Goal: Task Accomplishment & Management: Use online tool/utility

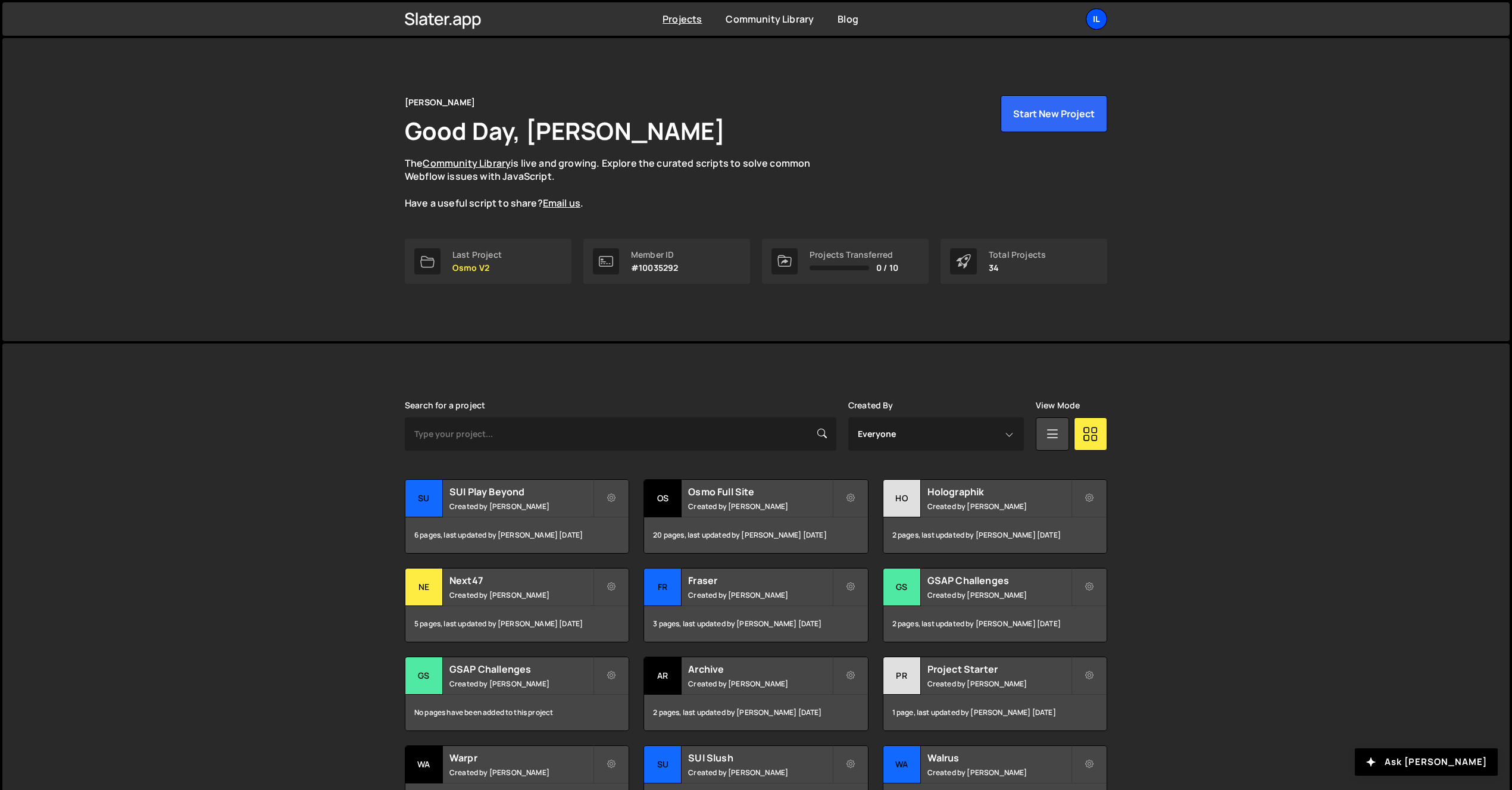
click at [1105, 16] on div "Il" at bounding box center [1097, 19] width 22 height 22
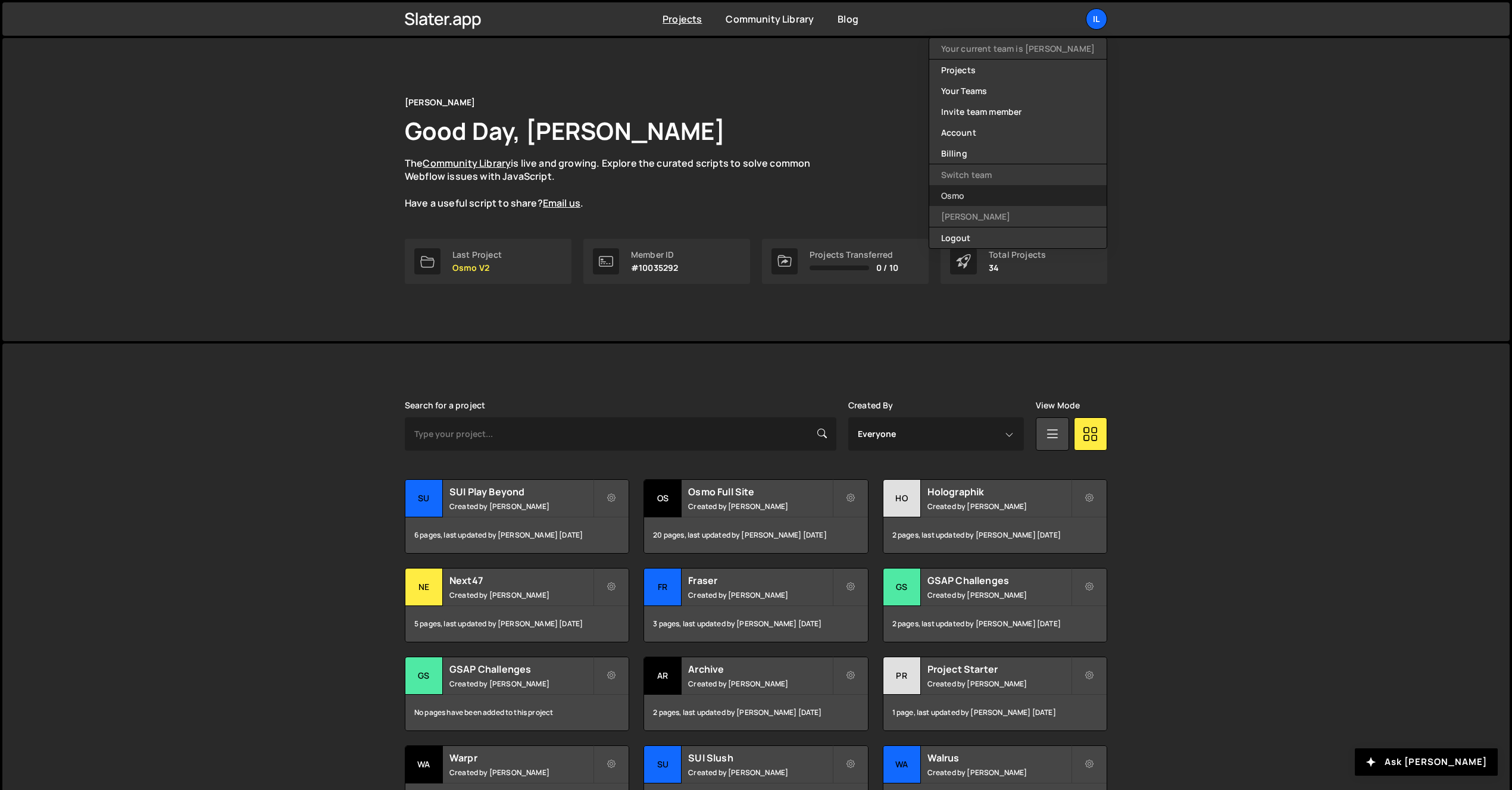
click at [1016, 202] on link "Osmo" at bounding box center [1017, 195] width 177 height 21
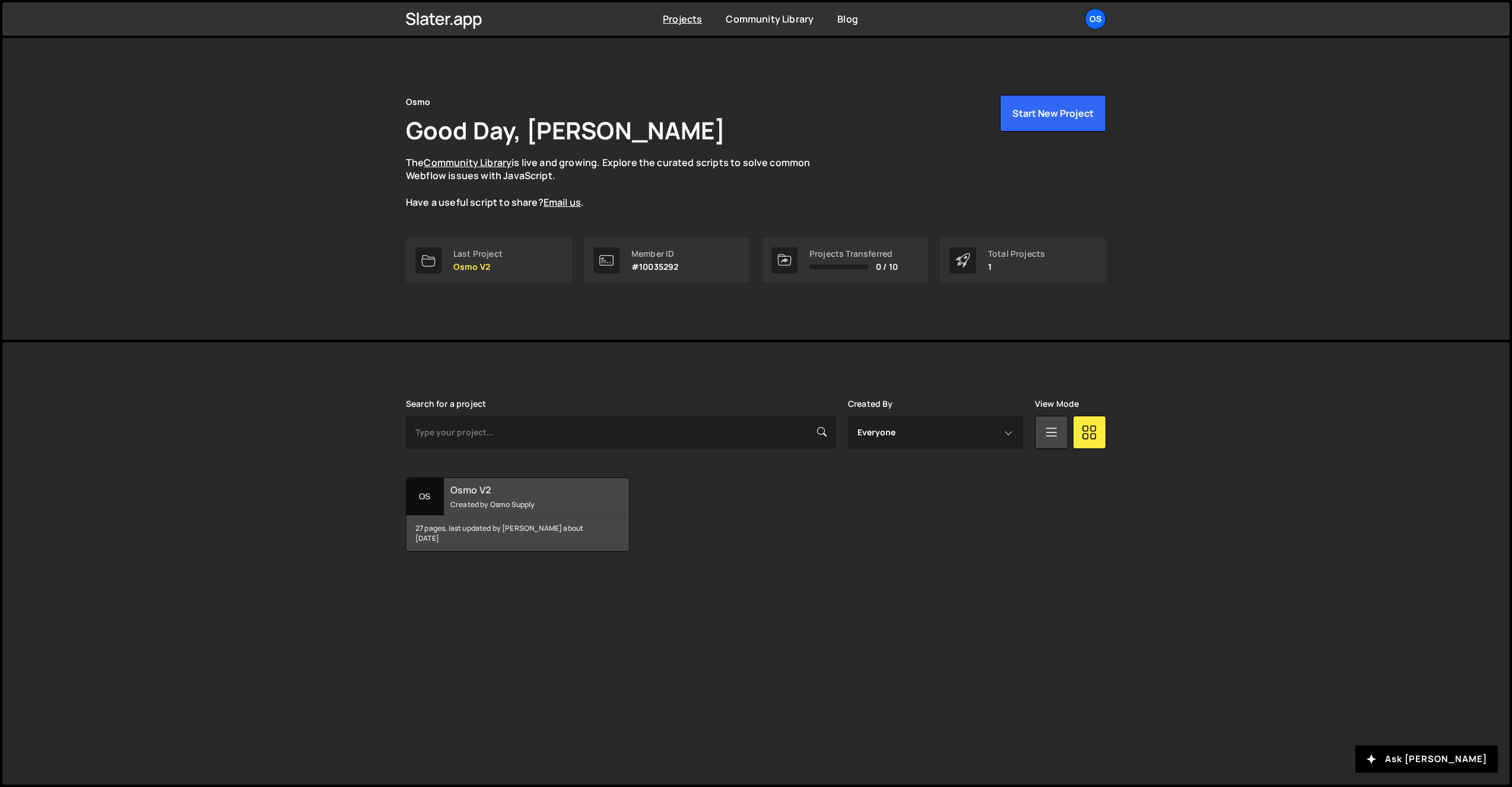
click at [479, 521] on div "27 pages, last updated by Dennis Snellenberg about 1 month ago" at bounding box center [518, 533] width 223 height 35
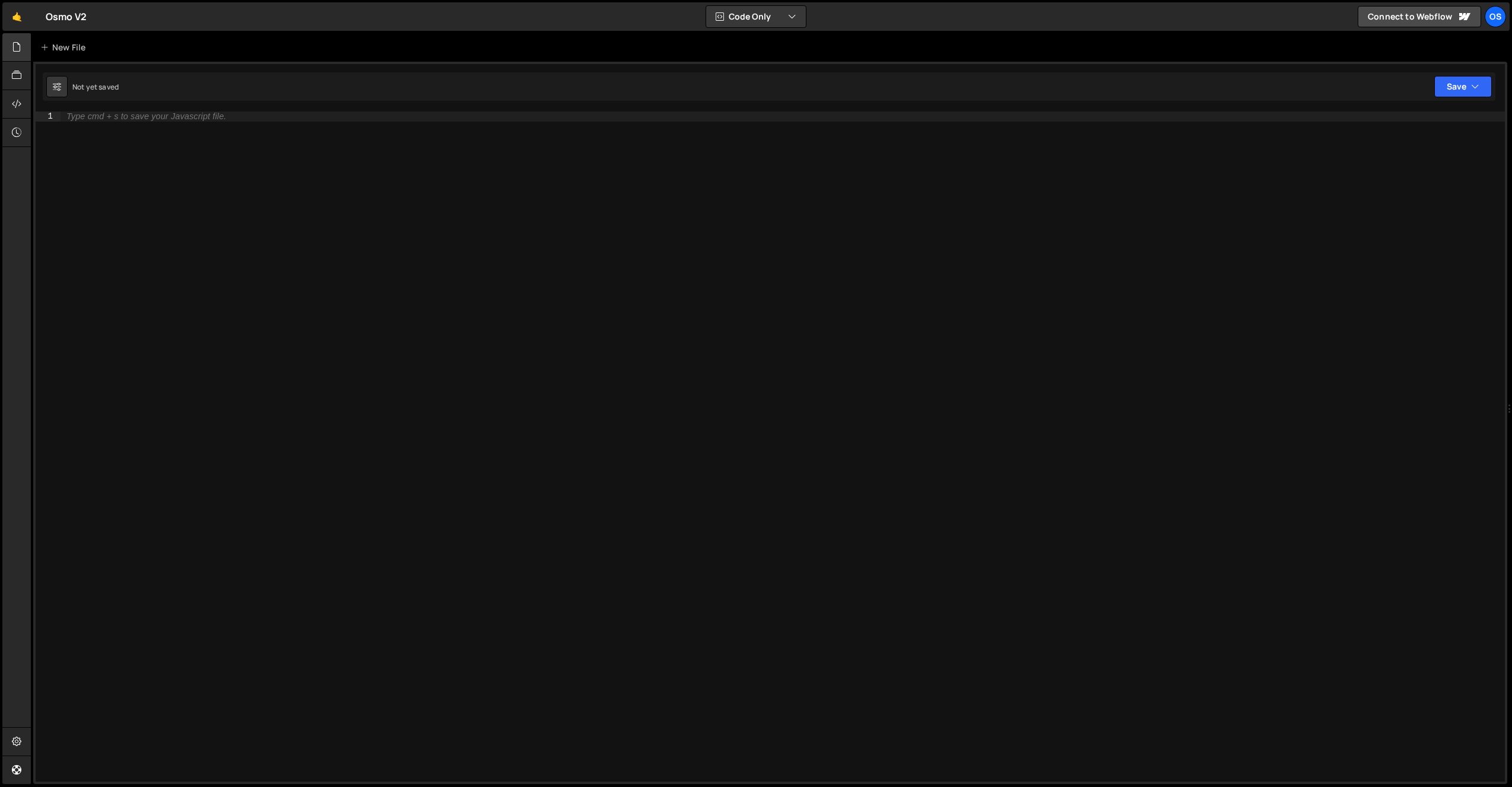
click at [25, 45] on div at bounding box center [27, 47] width 5 height 9
click at [21, 43] on icon at bounding box center [16, 47] width 9 height 13
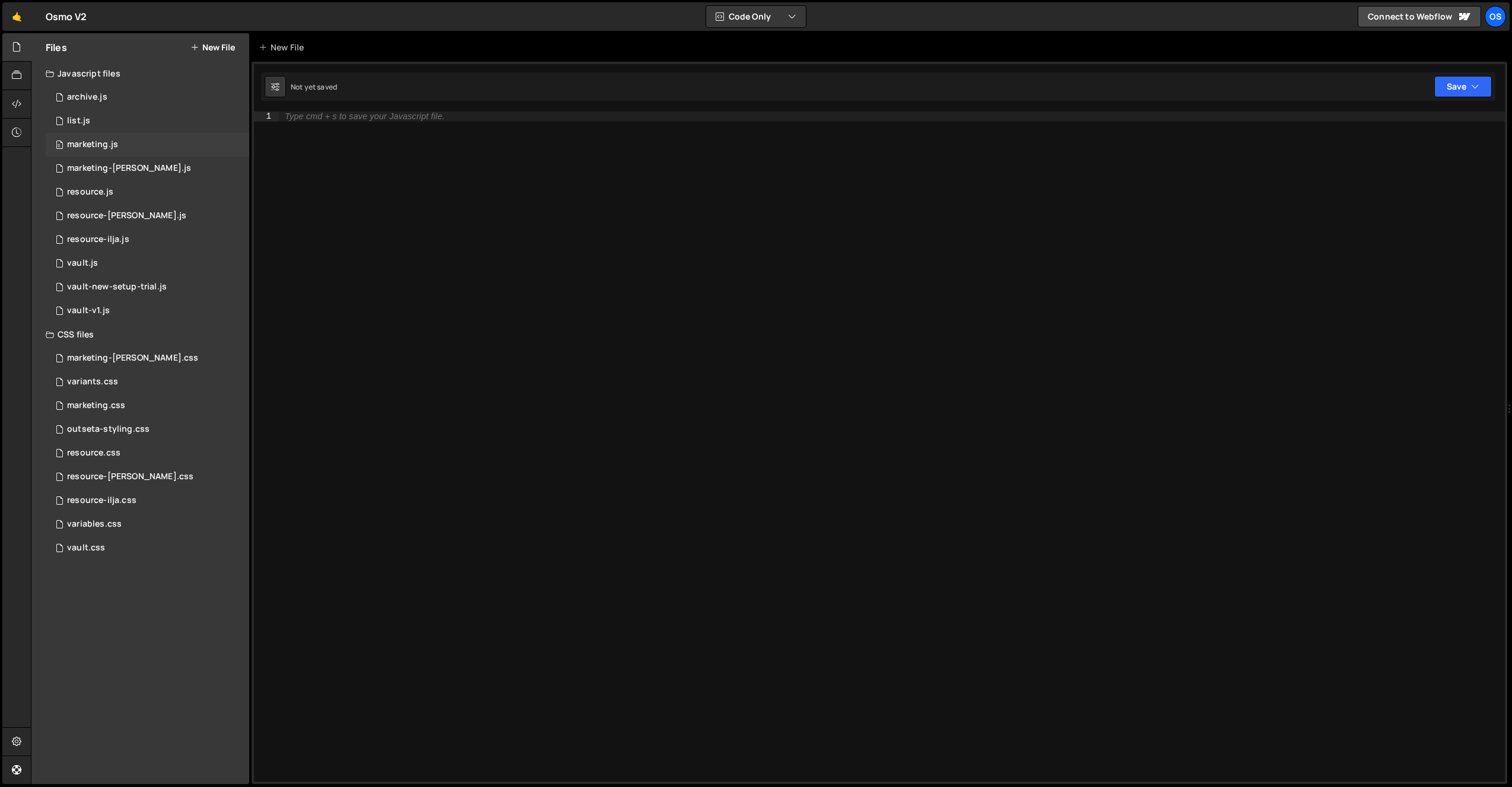
click at [95, 141] on div "marketing.js" at bounding box center [92, 145] width 51 height 11
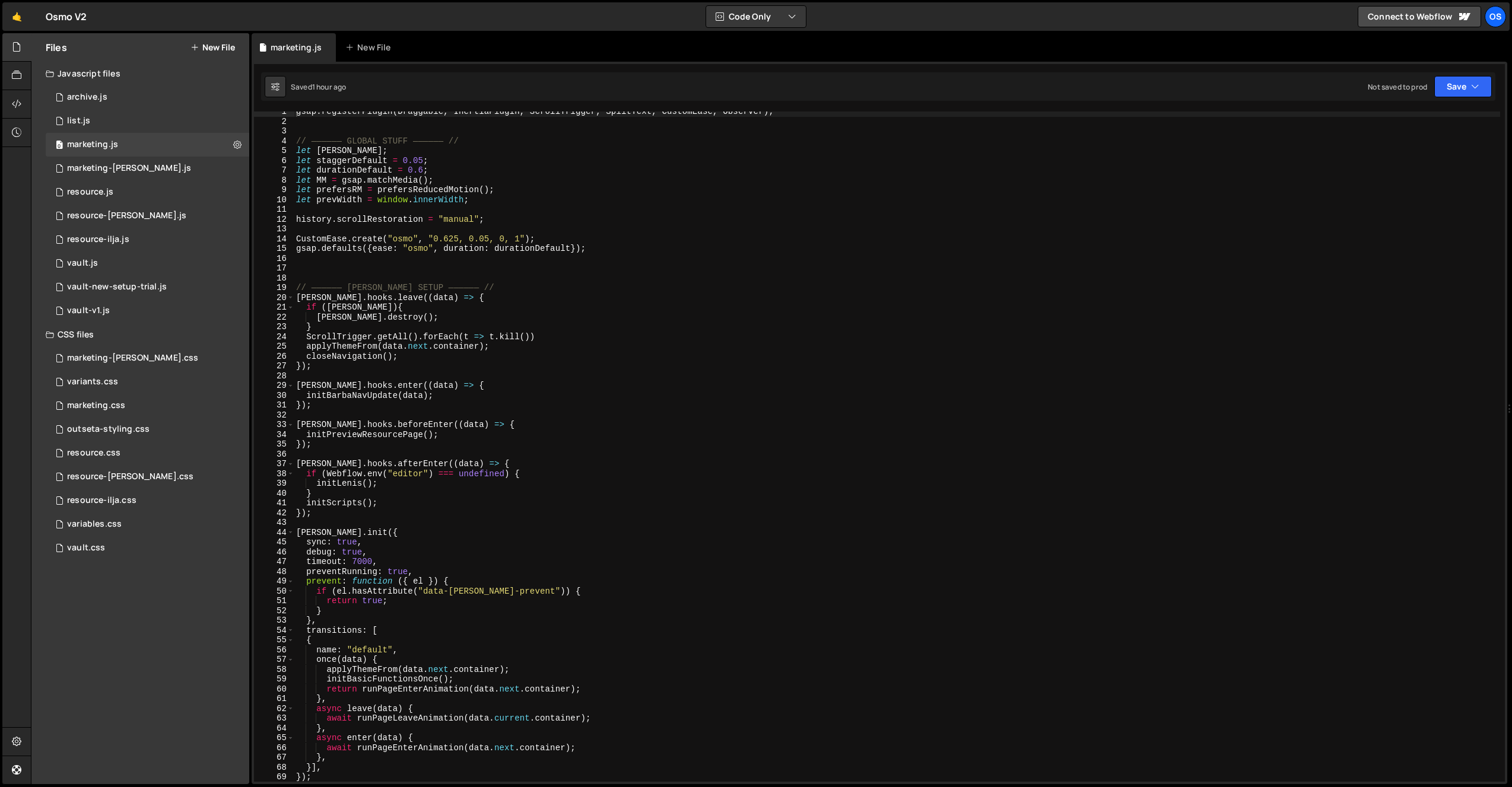
scroll to position [134, 0]
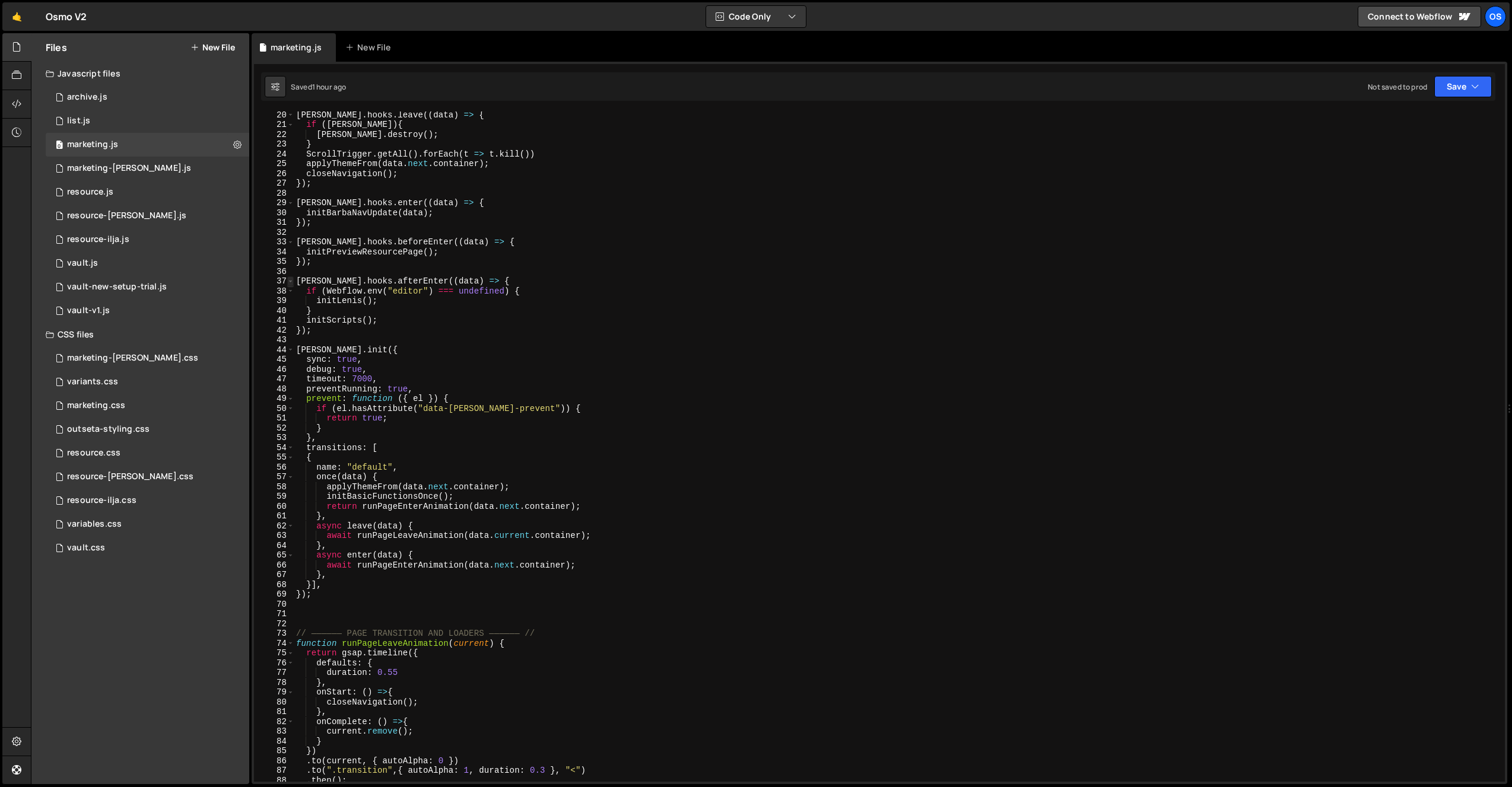
click at [290, 278] on span at bounding box center [290, 281] width 6 height 10
type textarea "gsap.registerPlugin(Draggable, InertiaPlugin, ScrollTrigger, SplitText, CustomE…"
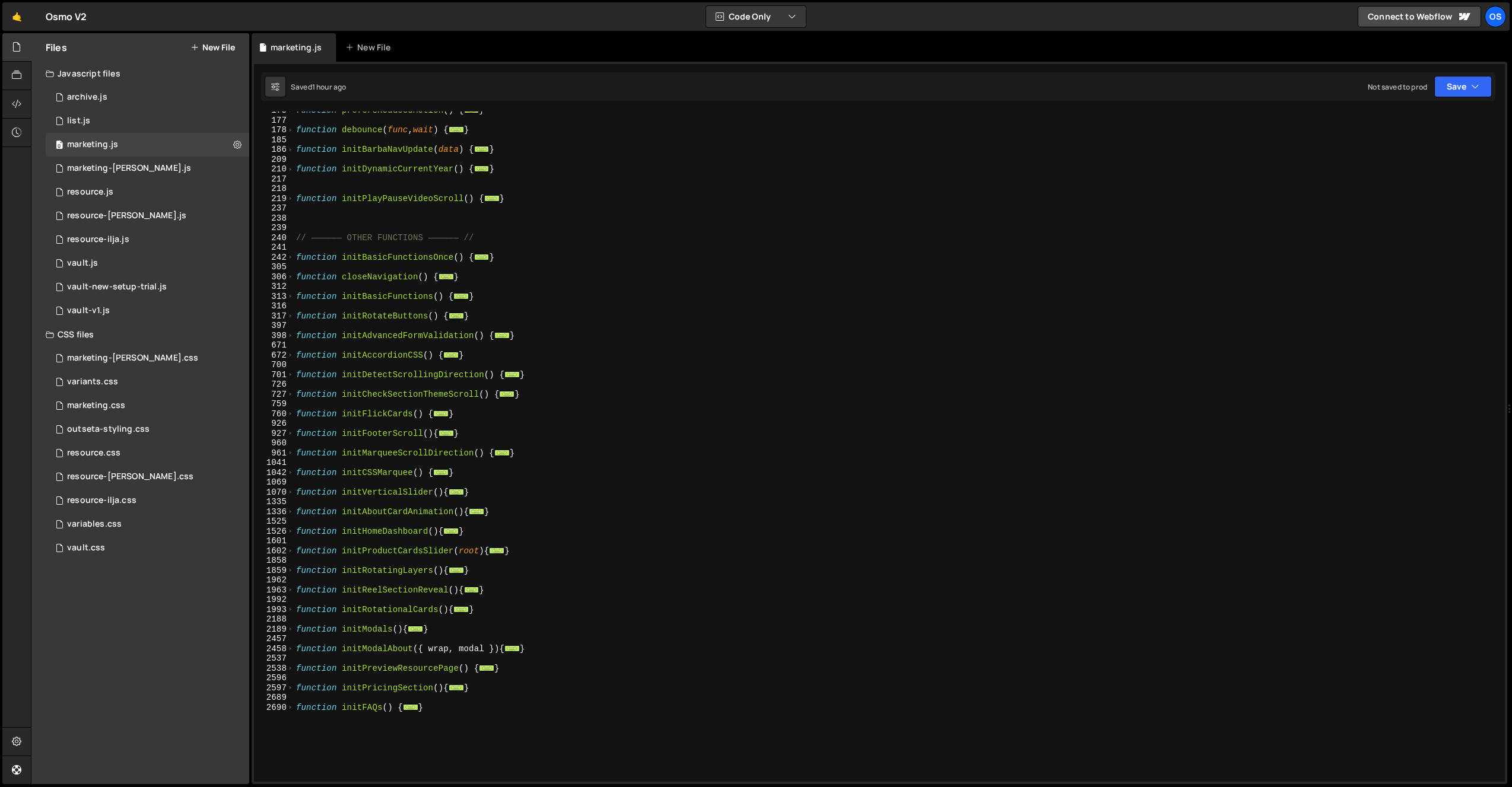
scroll to position [480, 0]
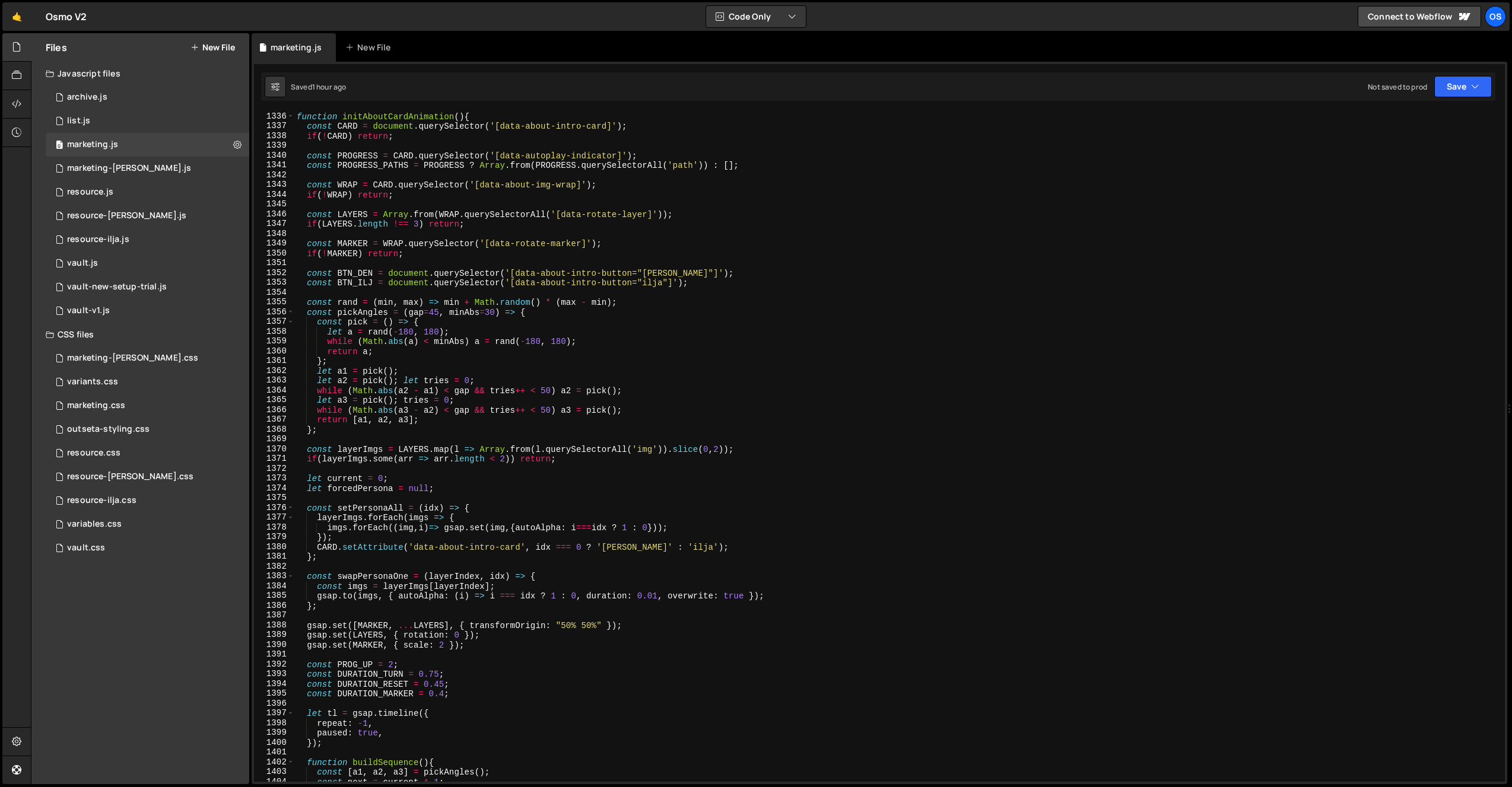
scroll to position [9363, 0]
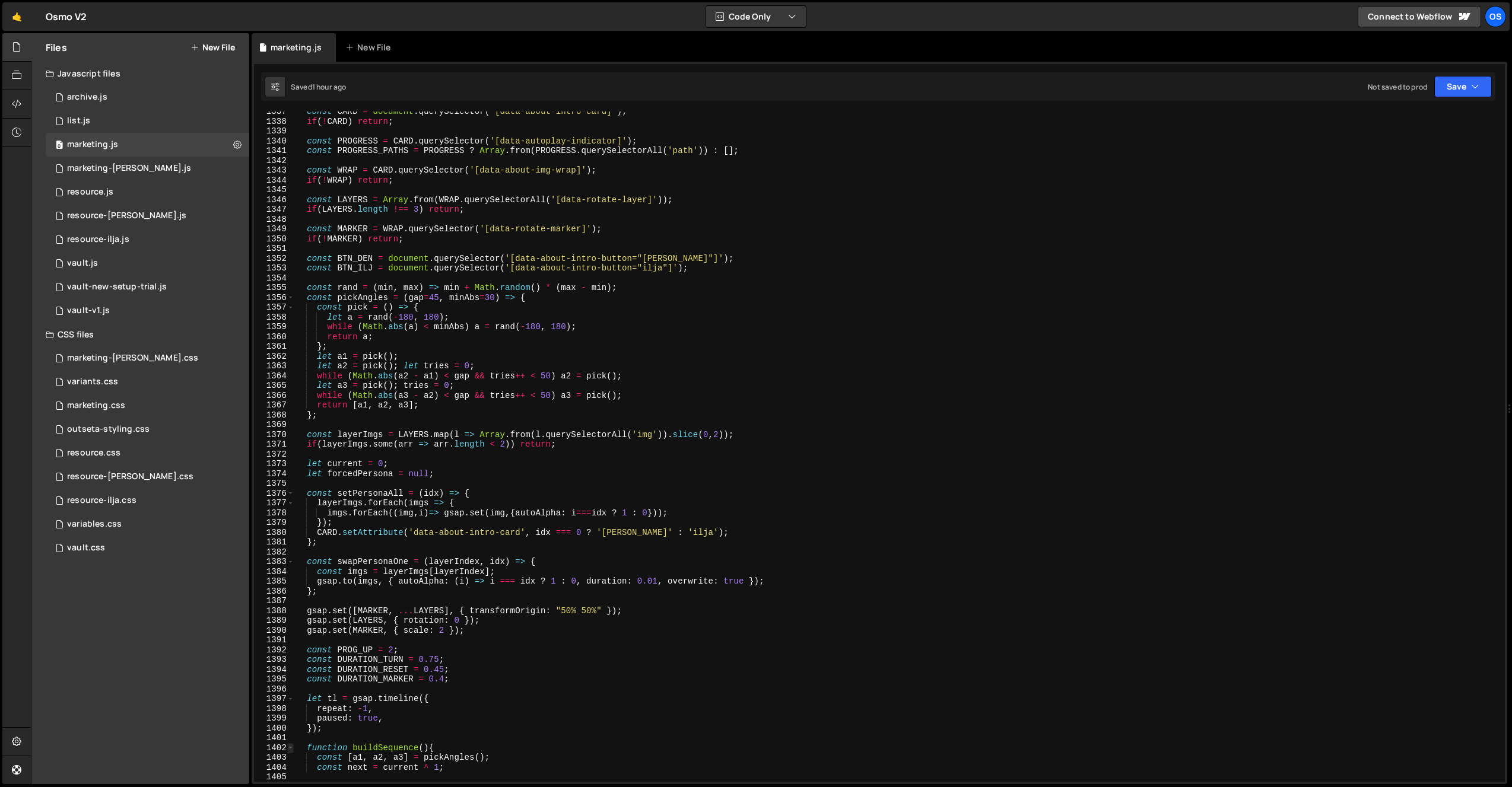
type textarea "gsap.registerPlugin(Draggable, InertiaPlugin, ScrollTrigger, SplitText, CustomE…"
click at [290, 749] on span at bounding box center [290, 748] width 6 height 10
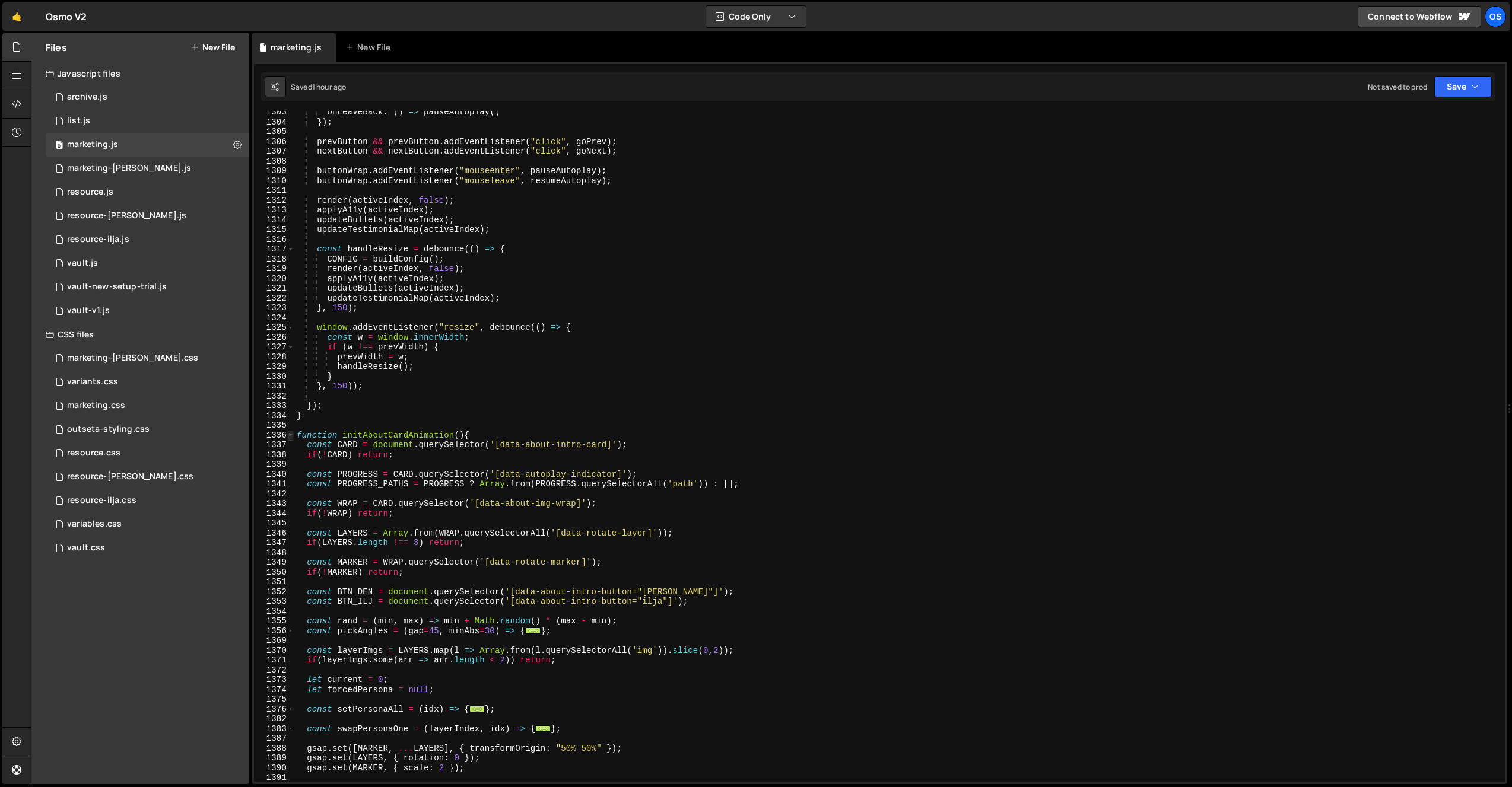
click at [288, 435] on span at bounding box center [290, 435] width 6 height 10
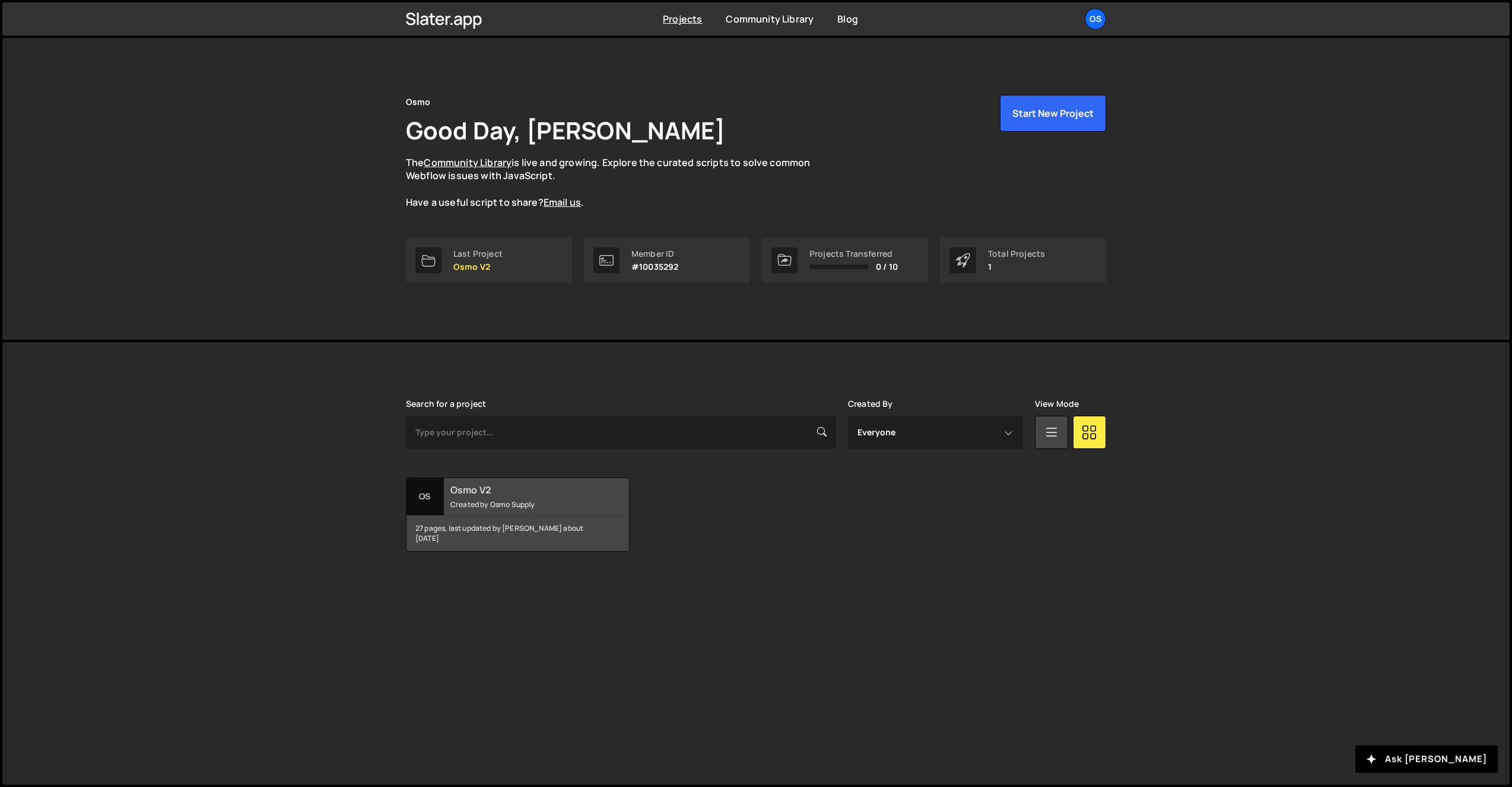
click at [513, 523] on div "27 pages, last updated by [PERSON_NAME] about [DATE]" at bounding box center [518, 533] width 223 height 35
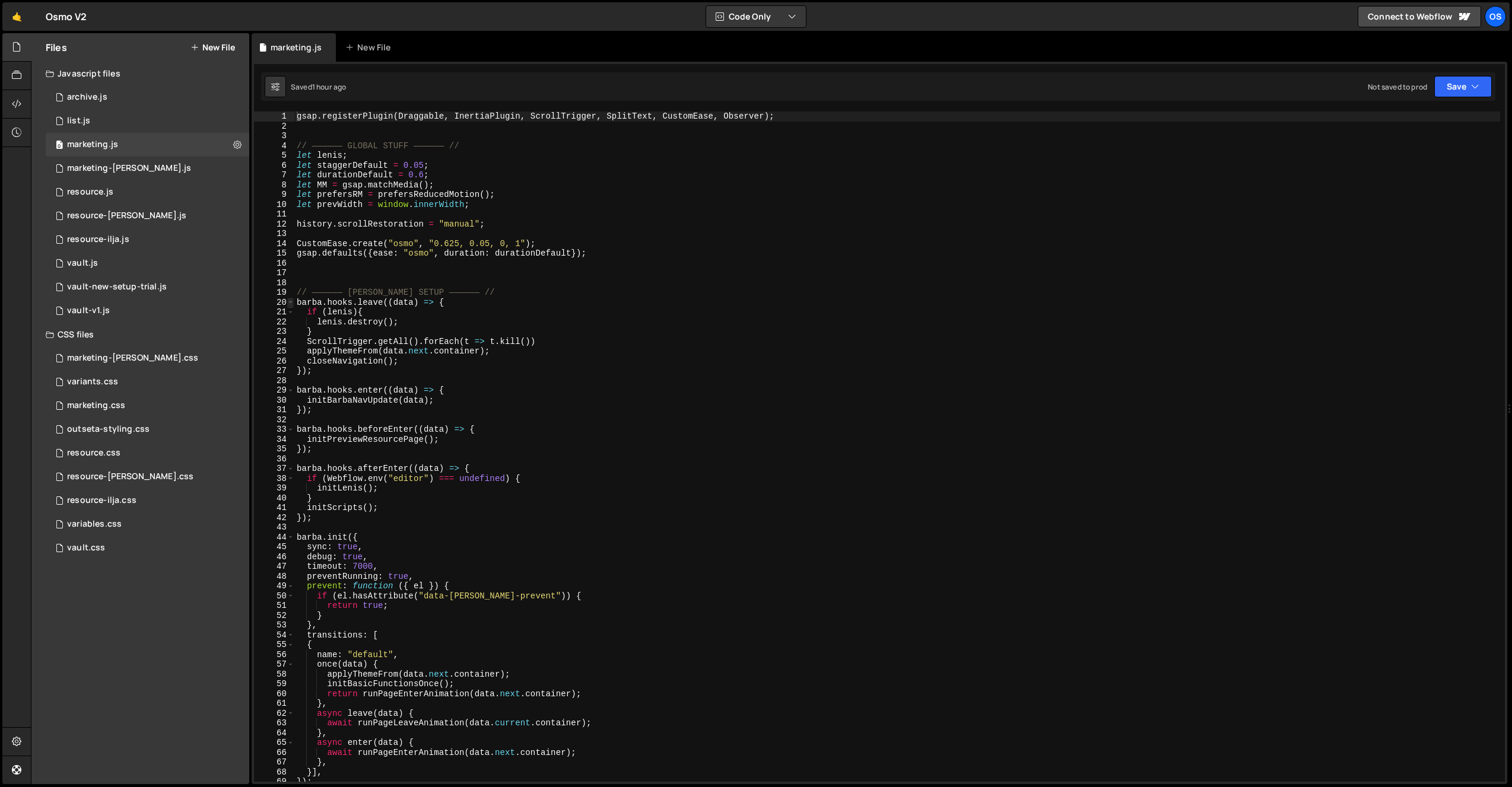
type textarea "gsap.registerPlugin(Draggable, InertiaPlugin, ScrollTrigger, SplitText, CustomE…"
click at [292, 305] on span at bounding box center [290, 302] width 6 height 10
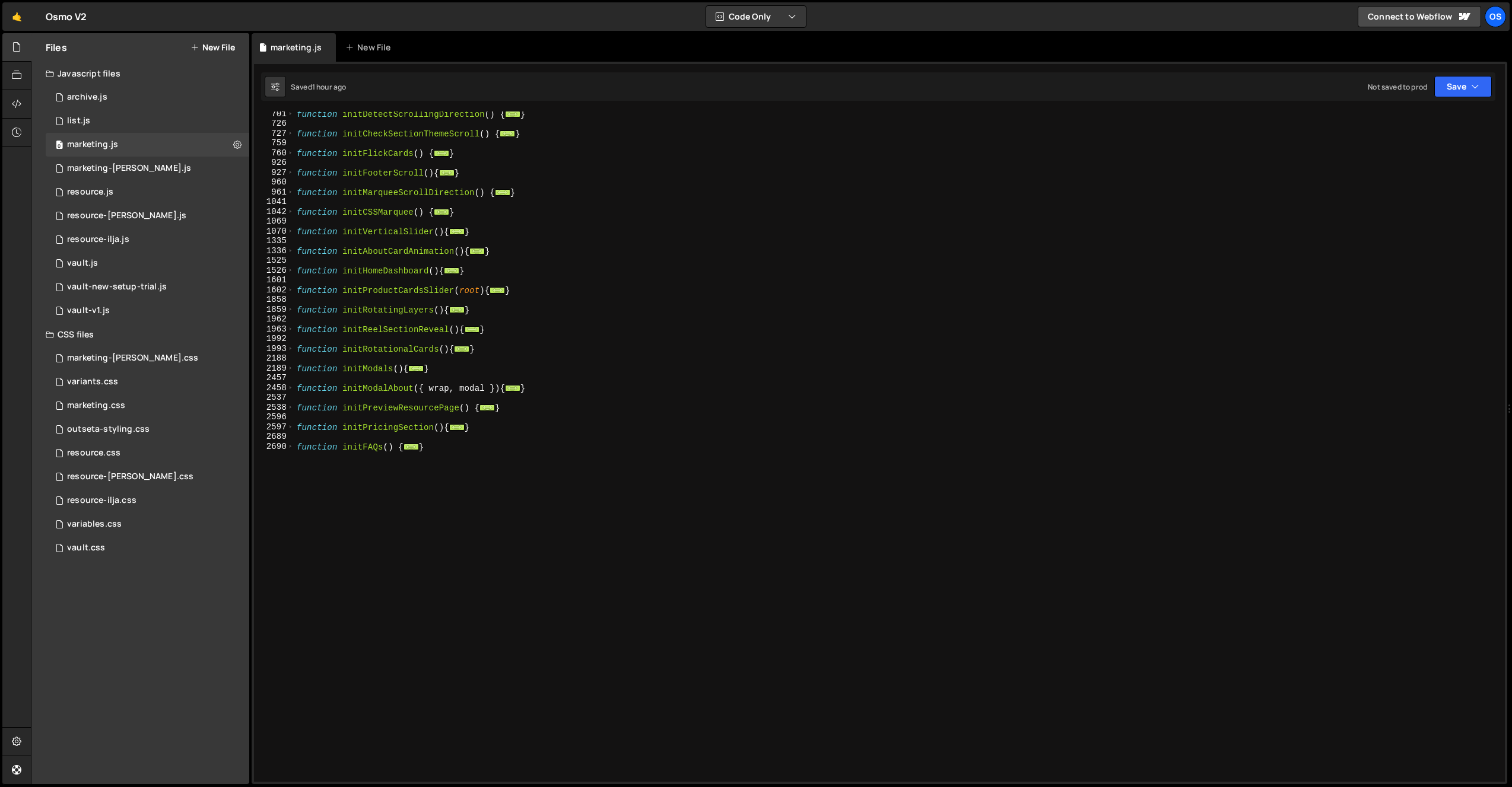
scroll to position [736, 0]
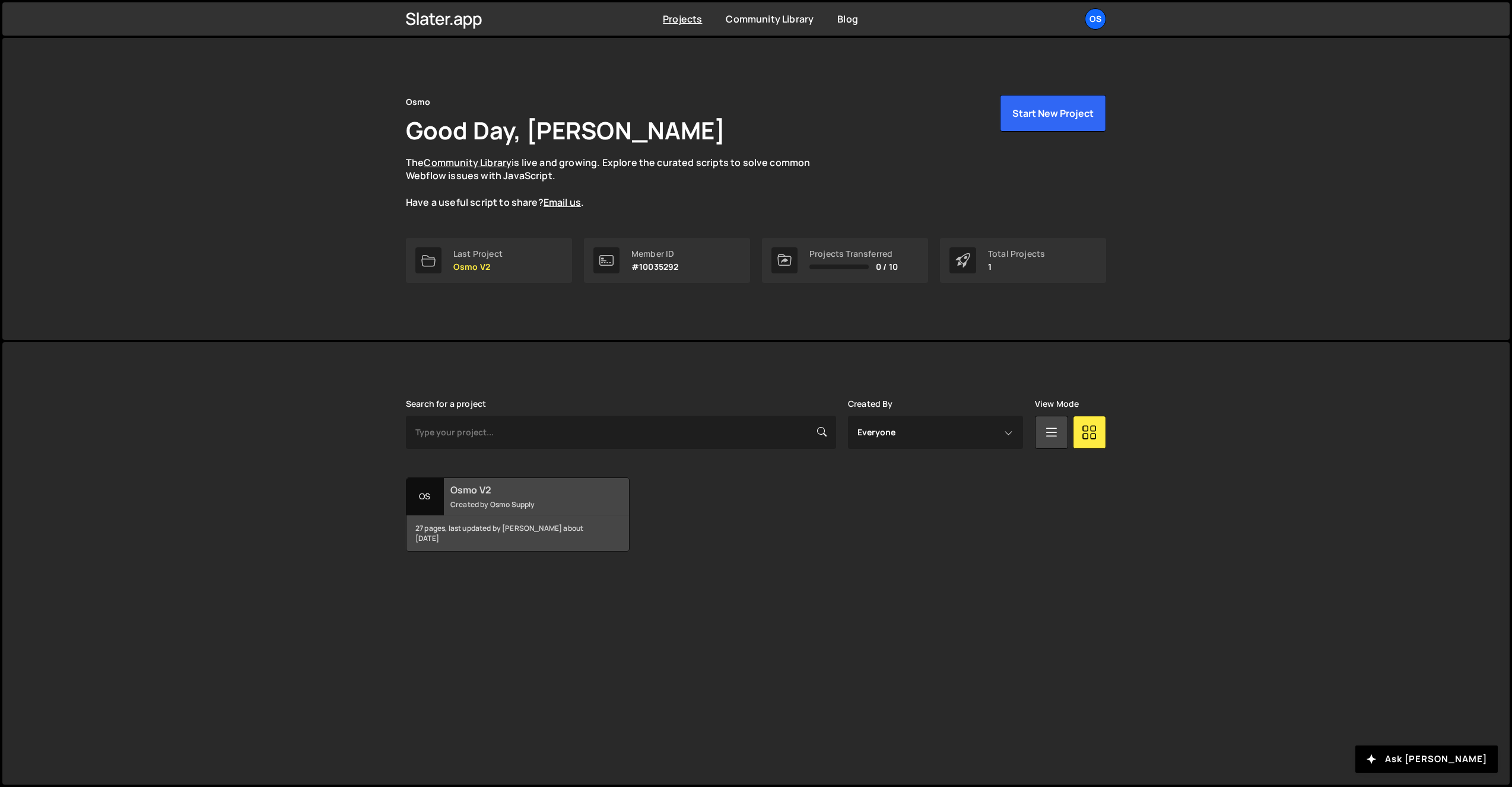
click at [451, 502] on small "Created by Osmo Supply" at bounding box center [522, 504] width 143 height 10
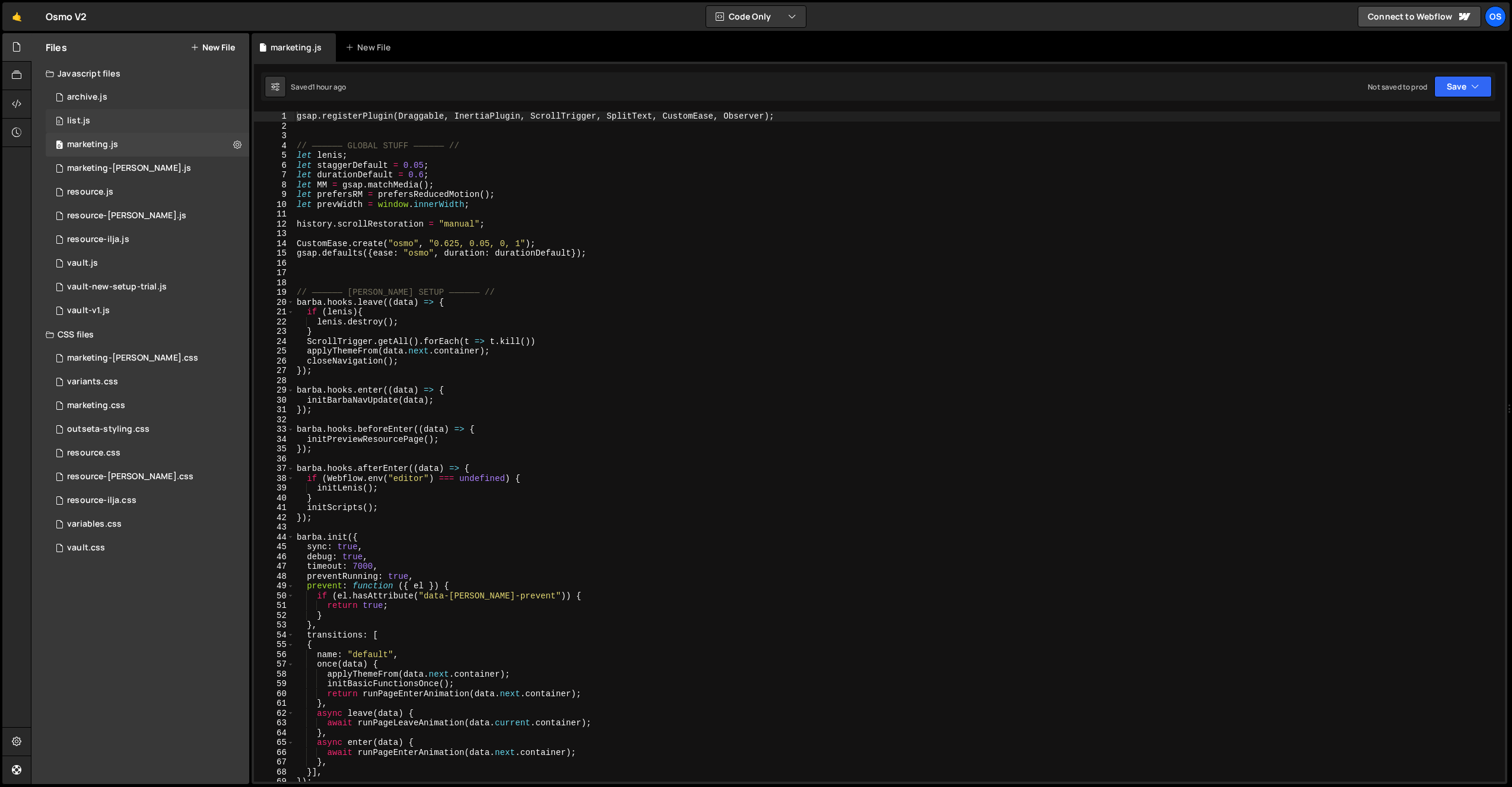
click at [112, 124] on div "0 list.js 0" at bounding box center [147, 121] width 204 height 24
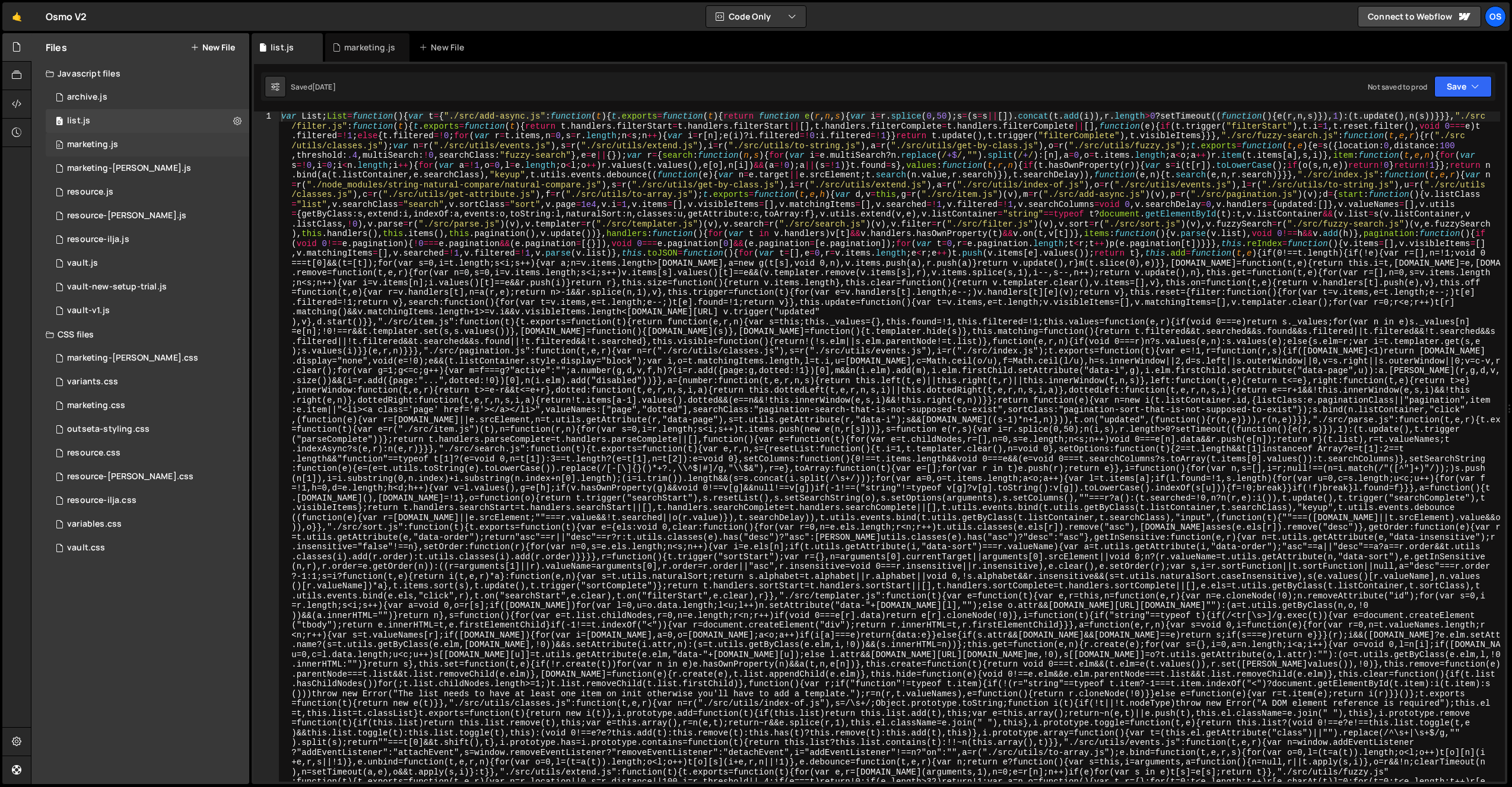
click at [111, 146] on div "marketing.js" at bounding box center [92, 145] width 51 height 11
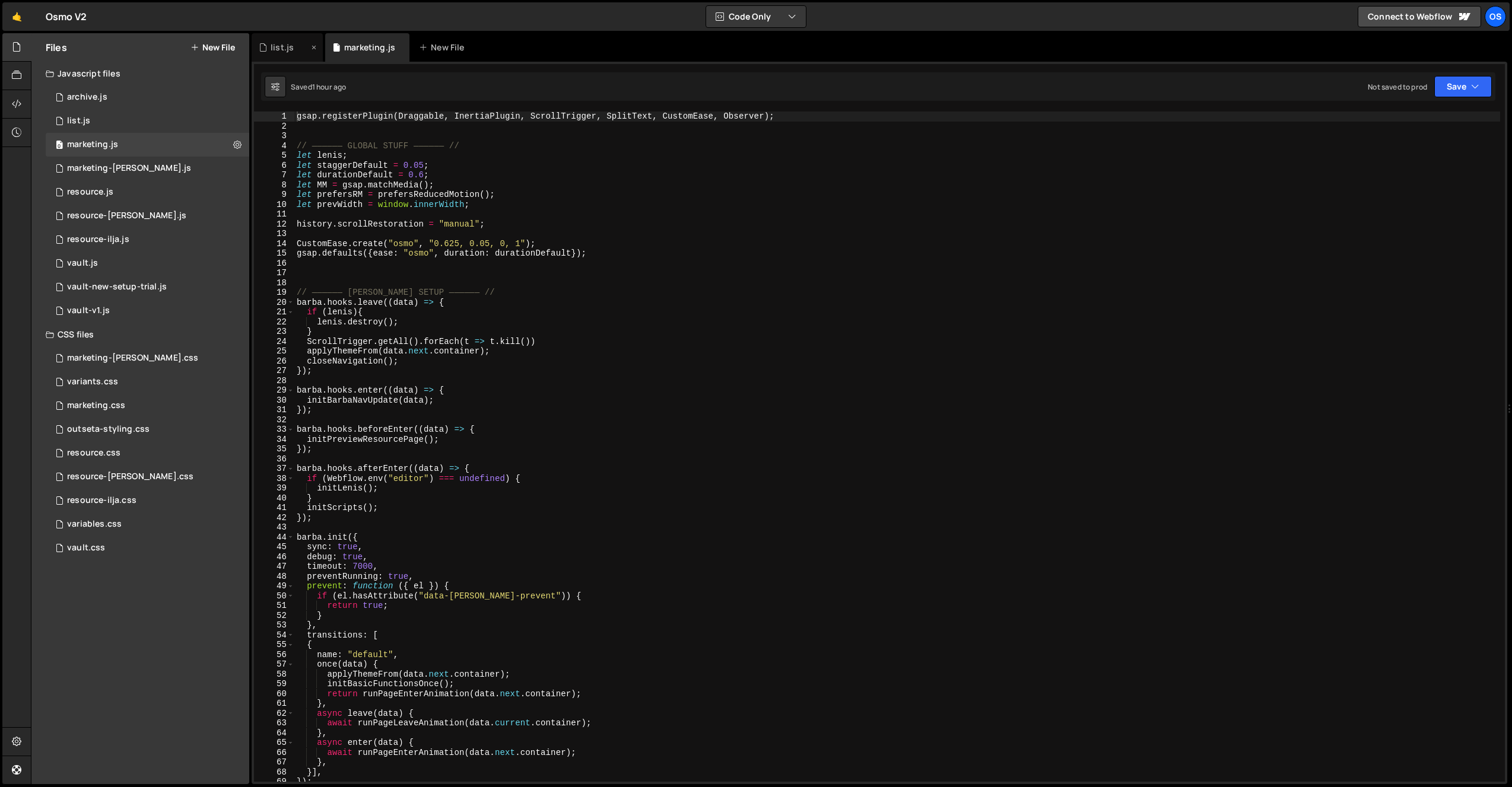
click at [313, 50] on icon at bounding box center [313, 47] width 8 height 12
click at [294, 302] on span at bounding box center [290, 302] width 6 height 10
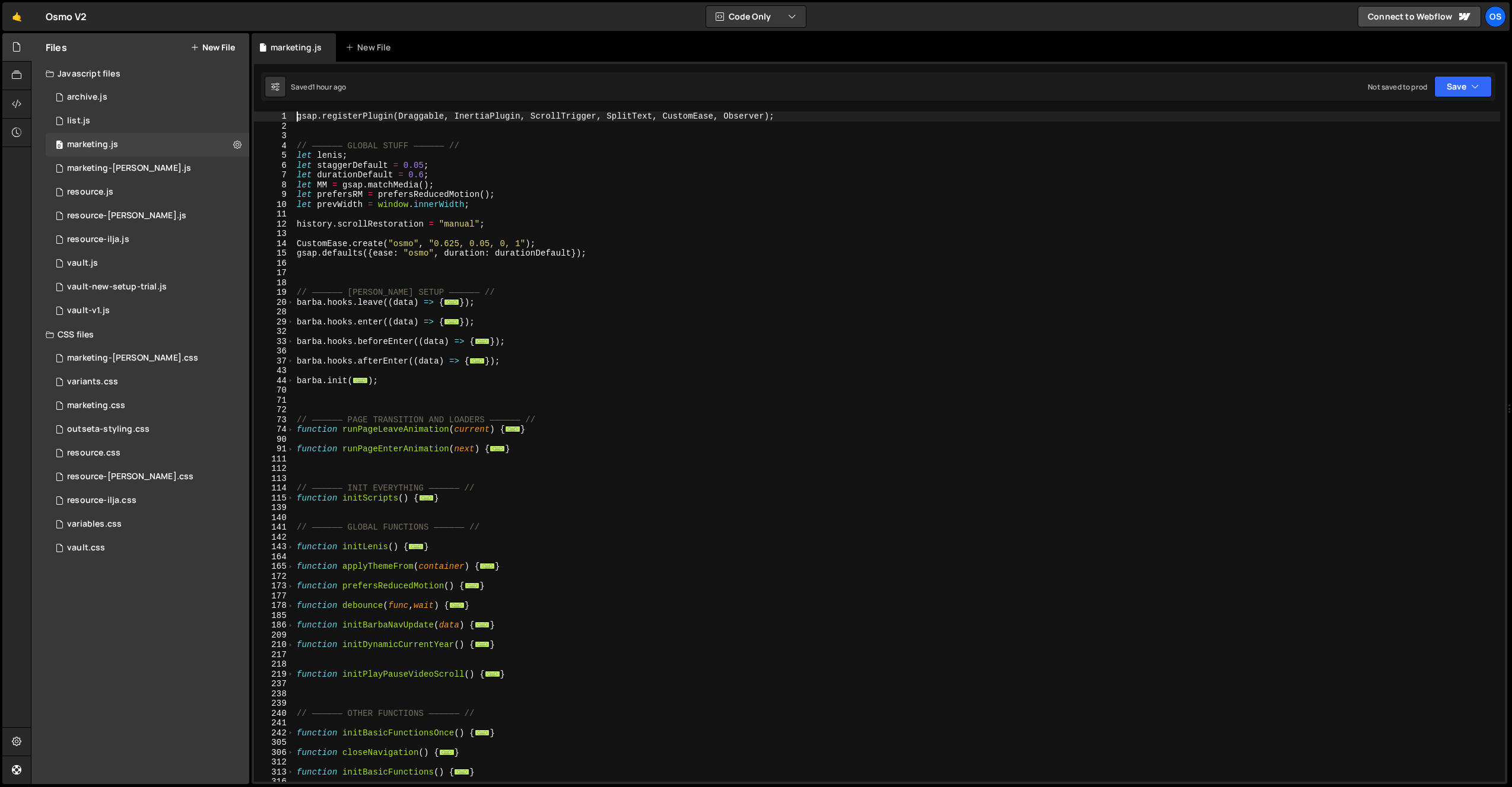
scroll to position [736, 0]
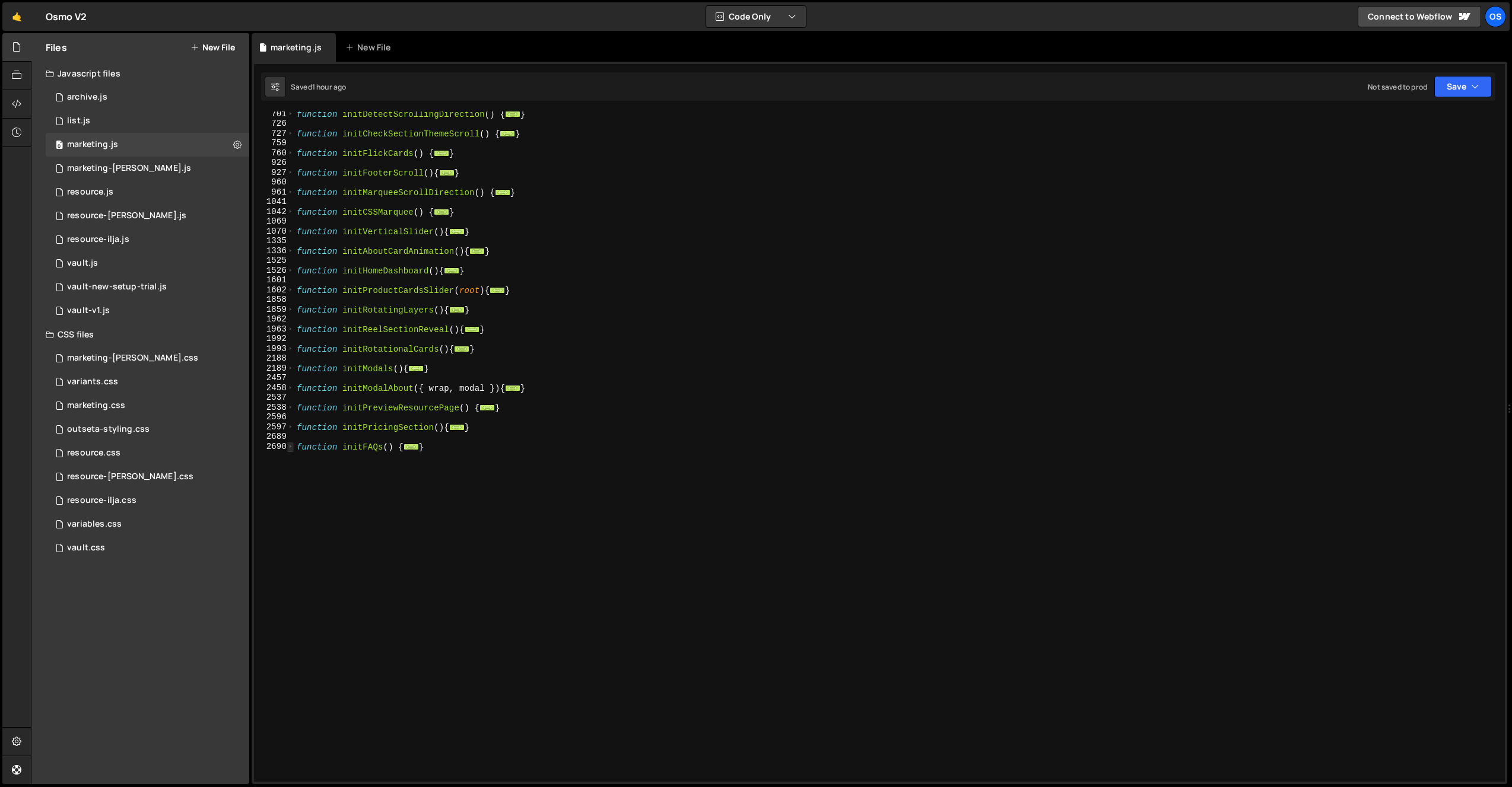
click at [292, 446] on span at bounding box center [290, 446] width 6 height 10
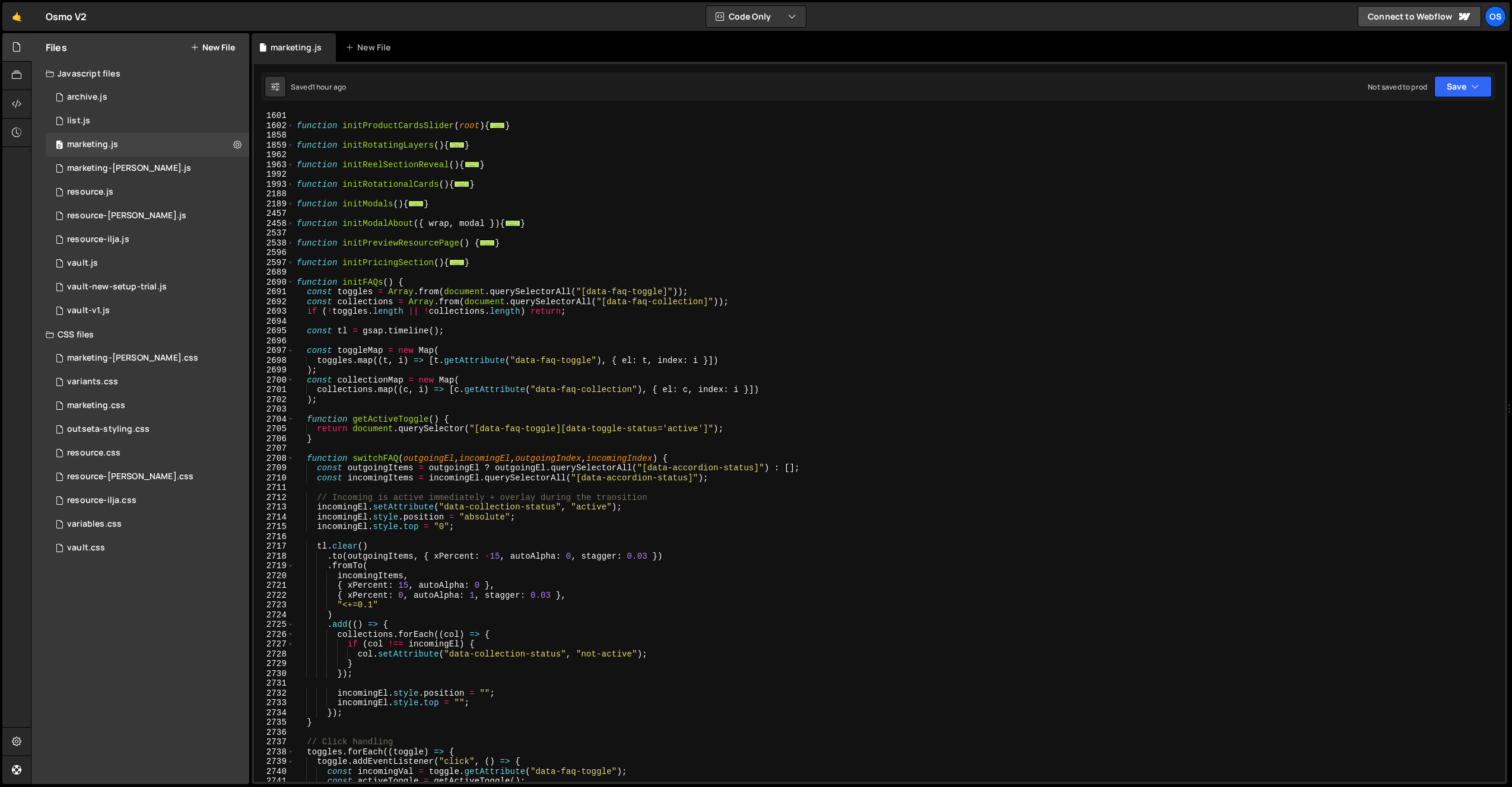
scroll to position [864, 0]
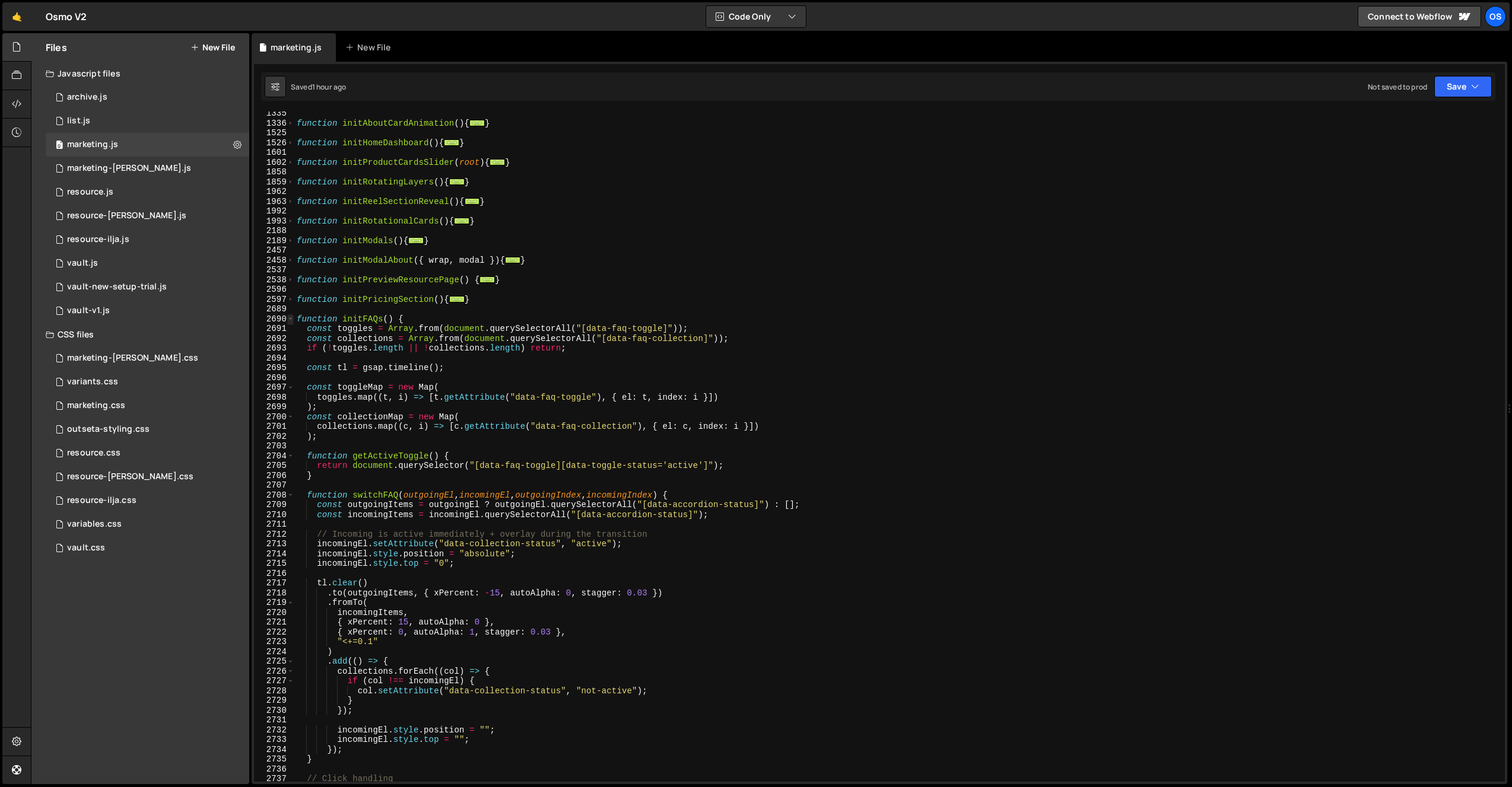
click at [293, 317] on span at bounding box center [290, 319] width 6 height 10
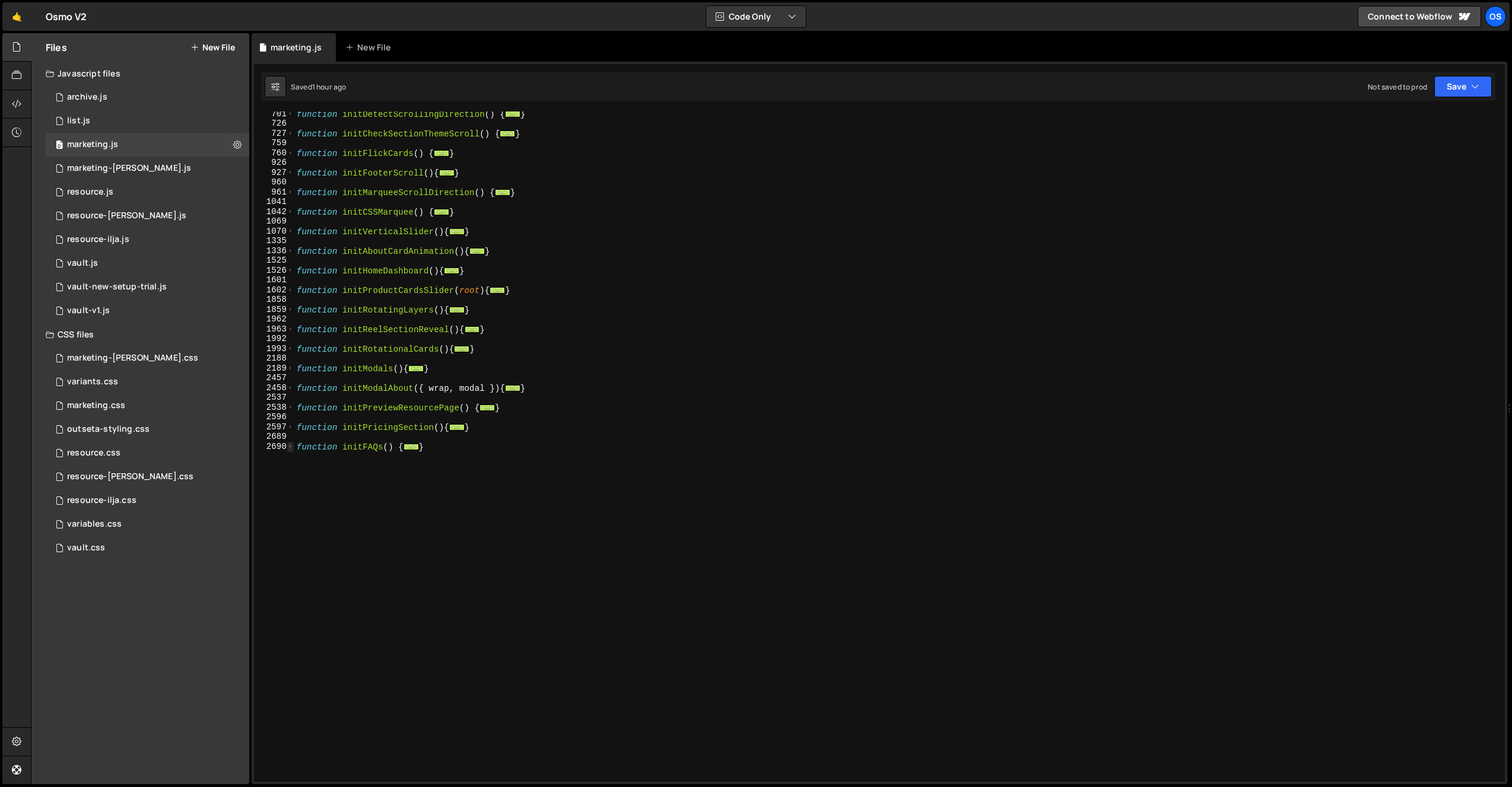
click at [288, 447] on span at bounding box center [290, 446] width 6 height 10
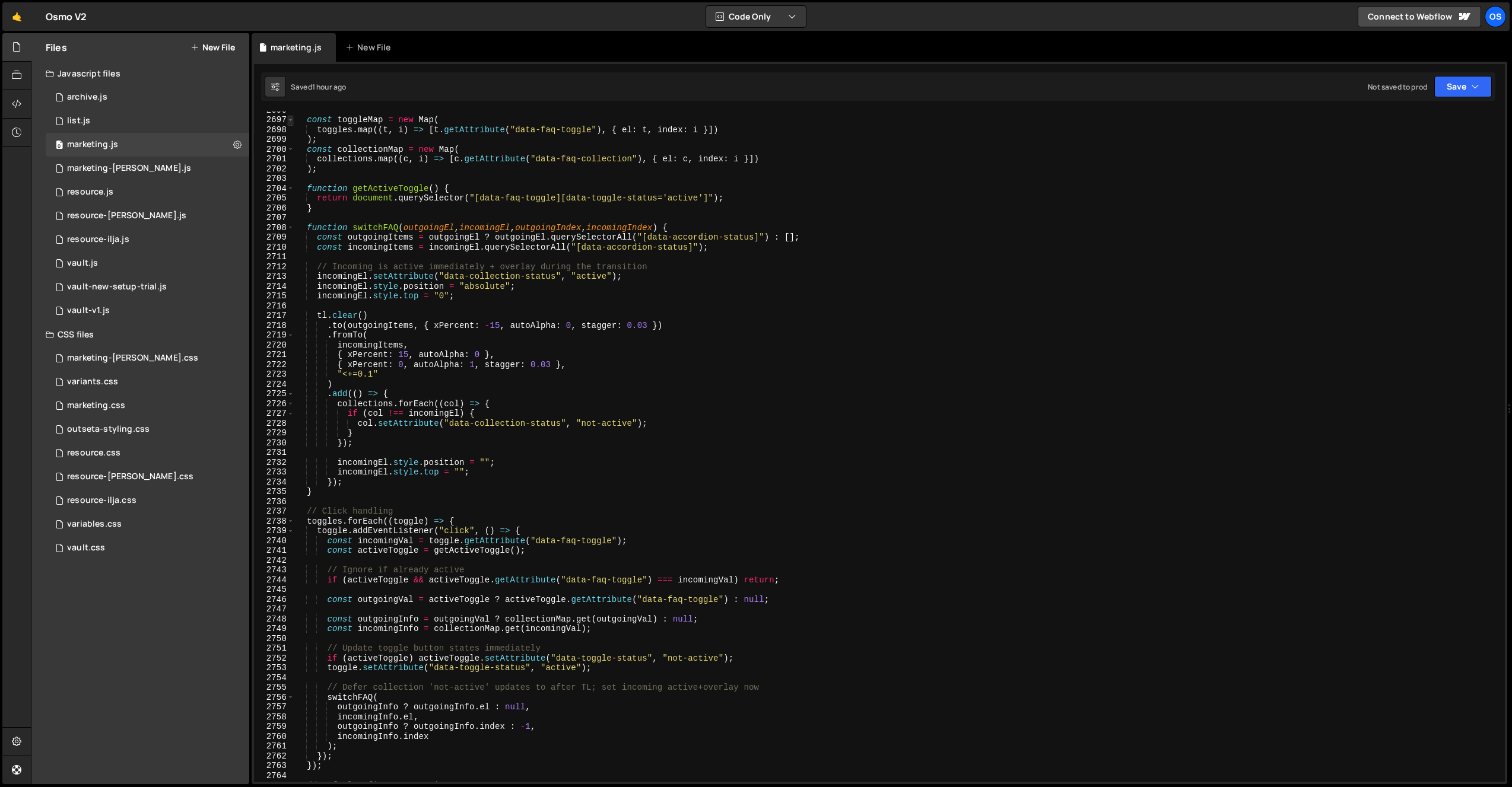
scroll to position [867, 0]
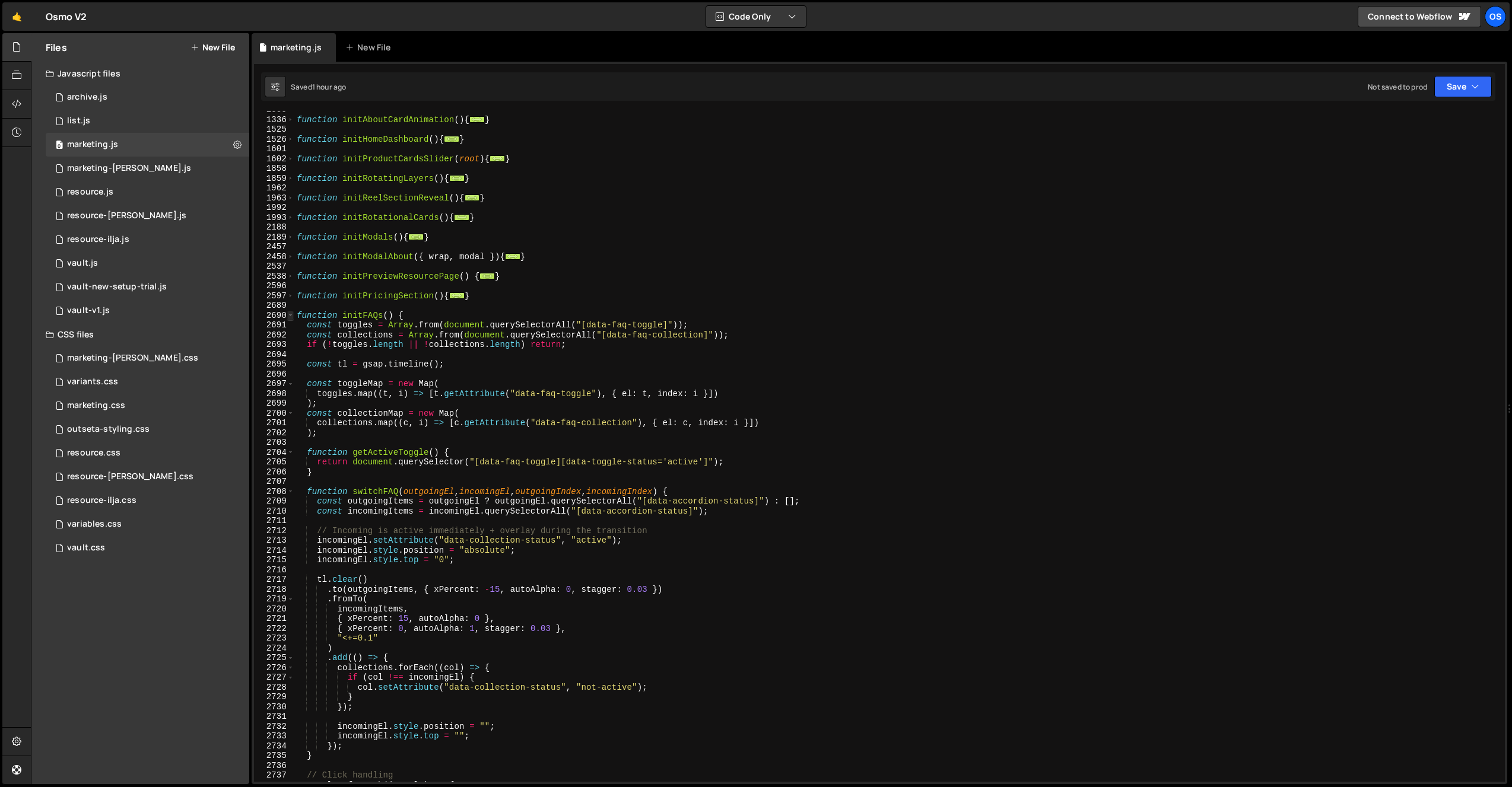
click at [290, 315] on span at bounding box center [290, 315] width 6 height 10
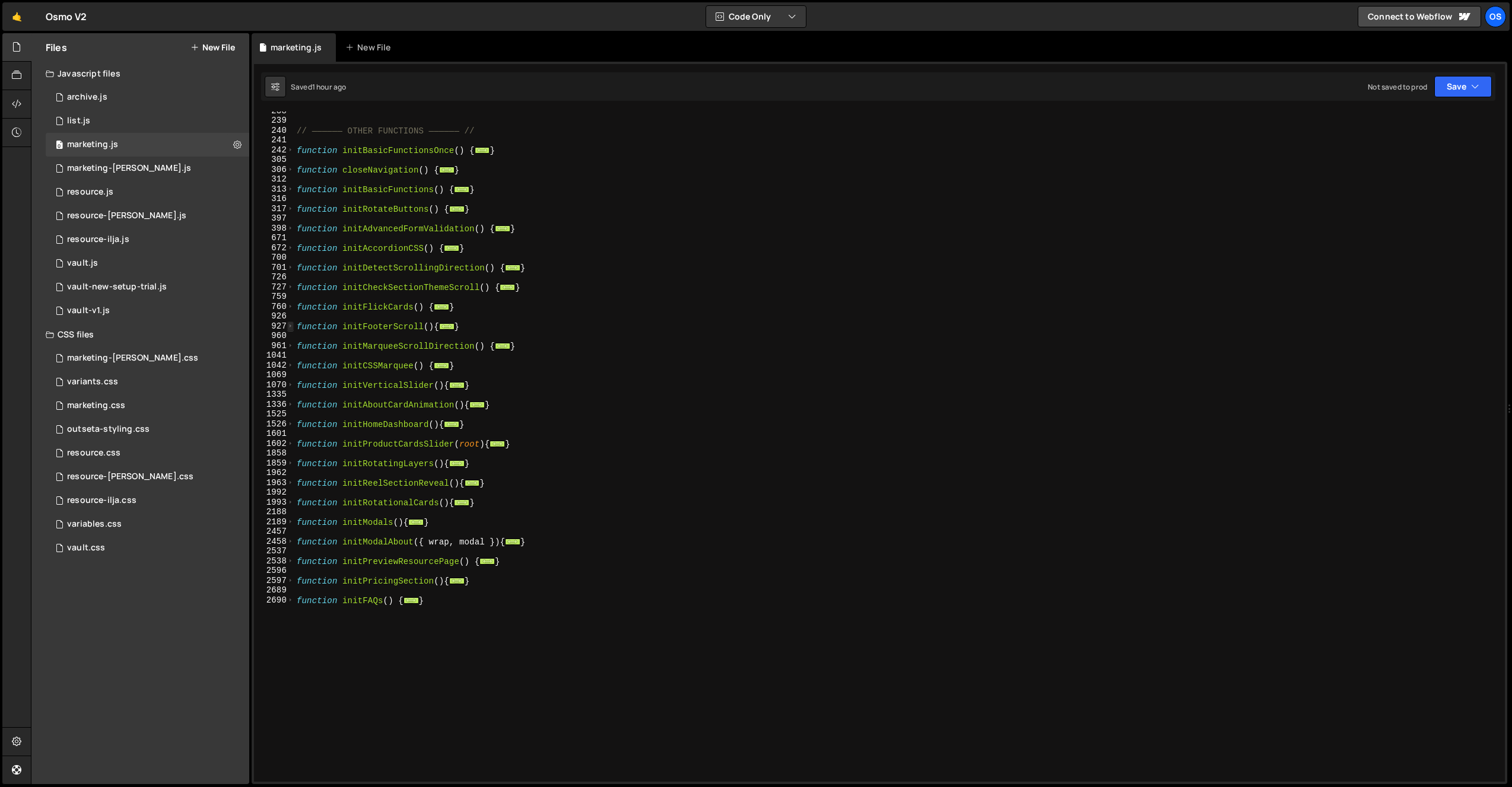
scroll to position [579, 0]
click at [291, 468] on span at bounding box center [290, 467] width 6 height 10
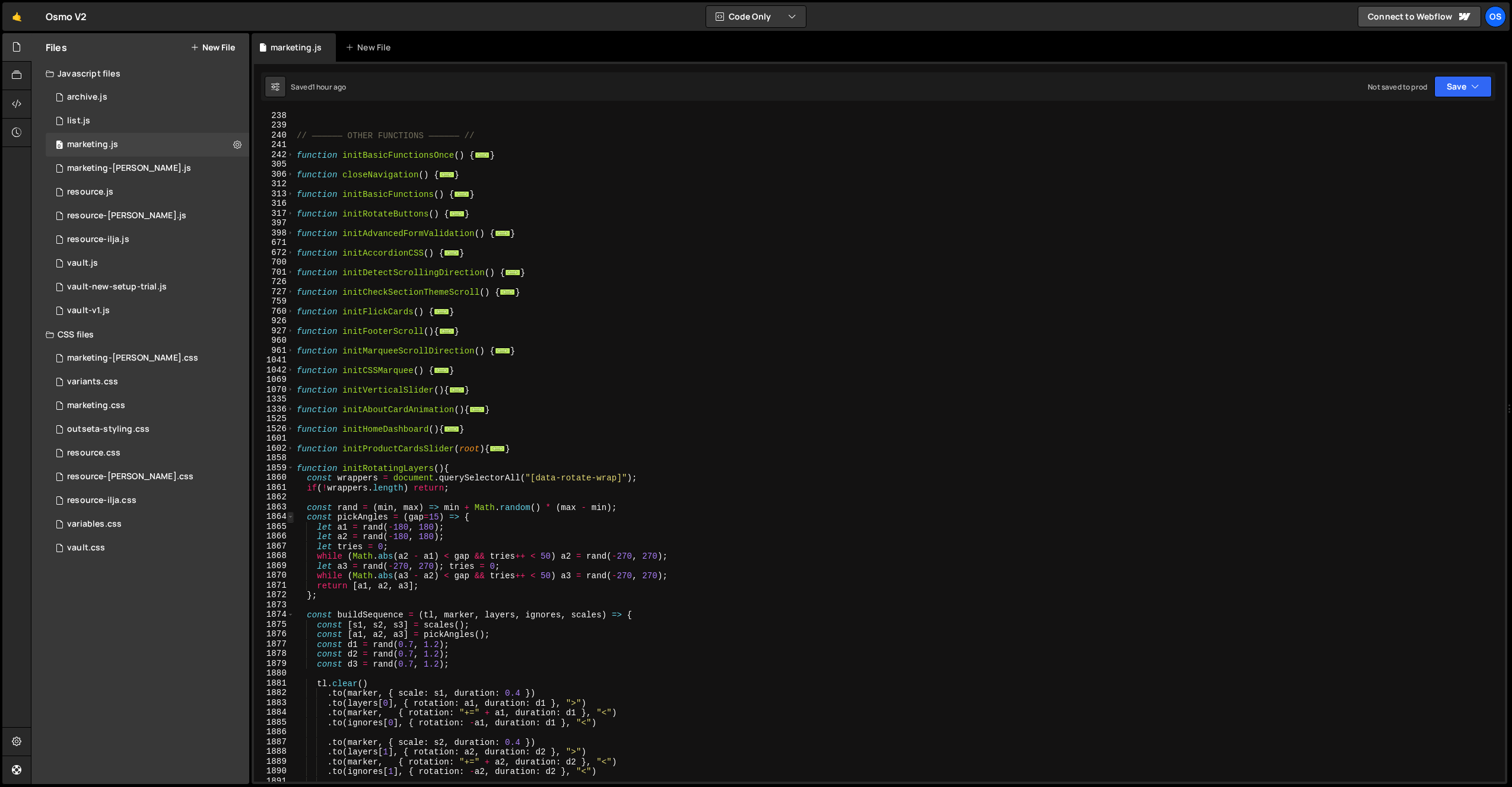
click at [291, 515] on span at bounding box center [290, 516] width 6 height 10
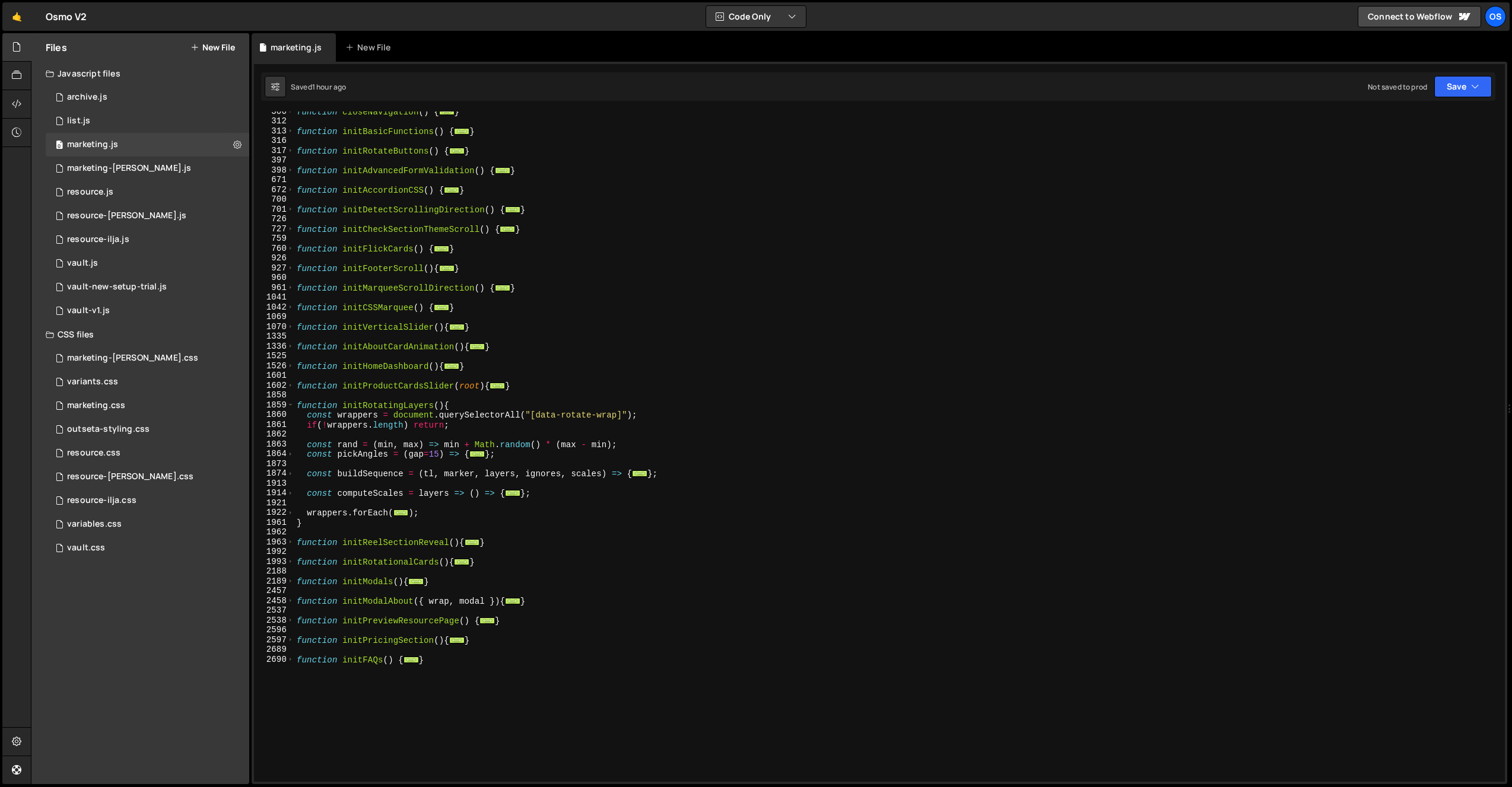
scroll to position [641, 0]
click at [294, 561] on span at bounding box center [290, 561] width 6 height 10
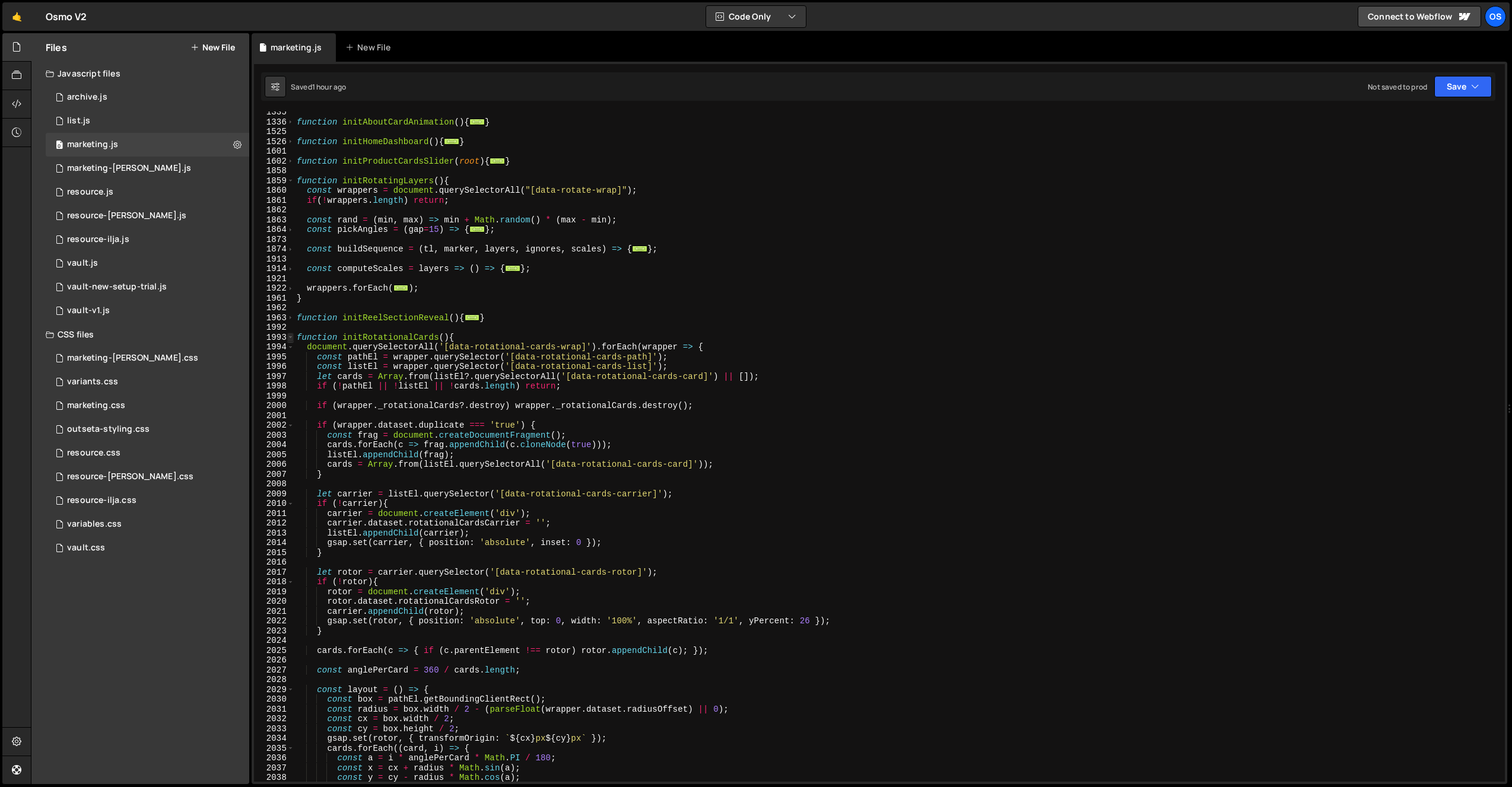
scroll to position [866, 0]
click at [291, 426] on span at bounding box center [290, 425] width 6 height 10
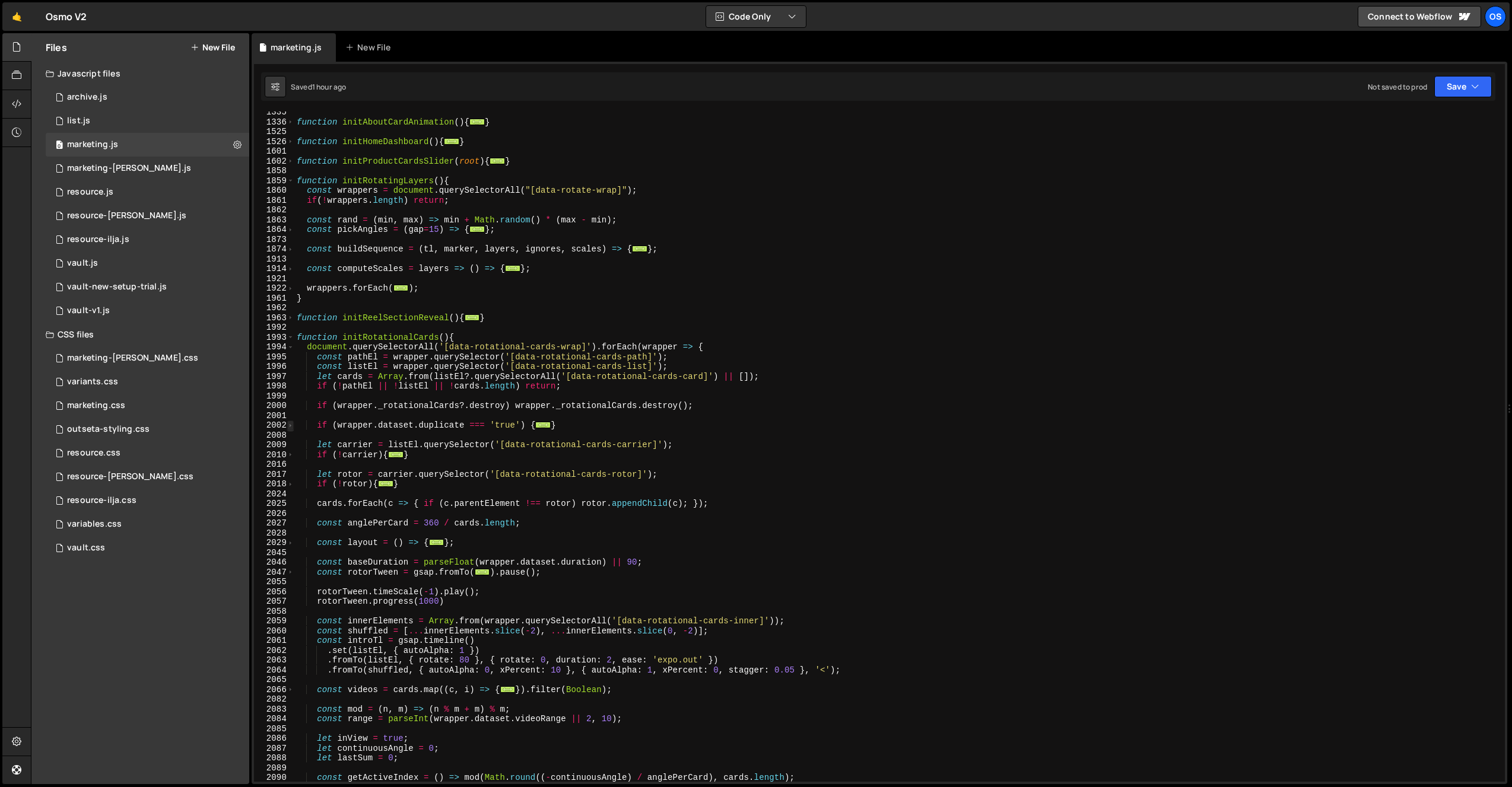
scroll to position [927, 0]
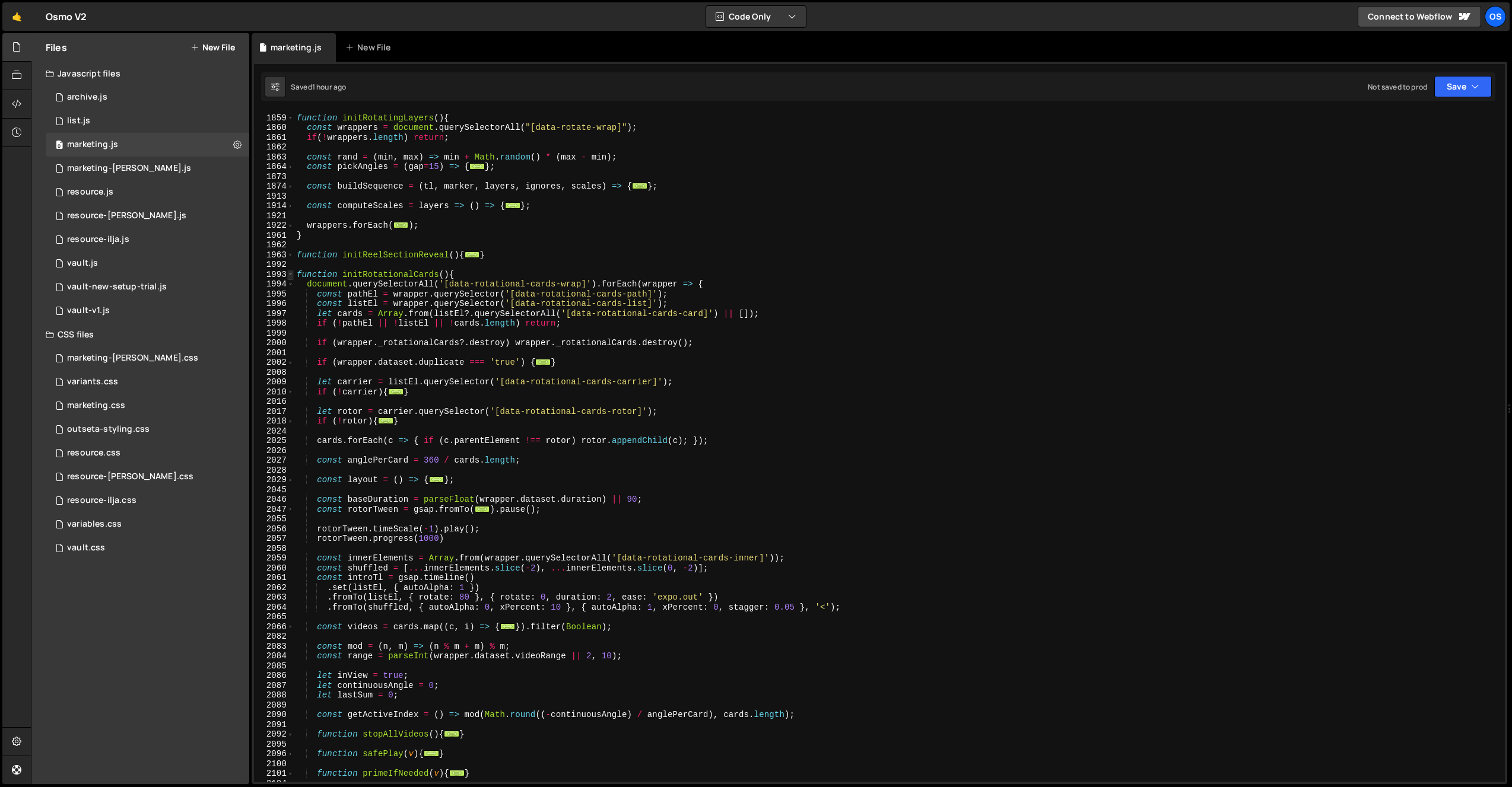
click at [291, 277] on span at bounding box center [290, 274] width 6 height 10
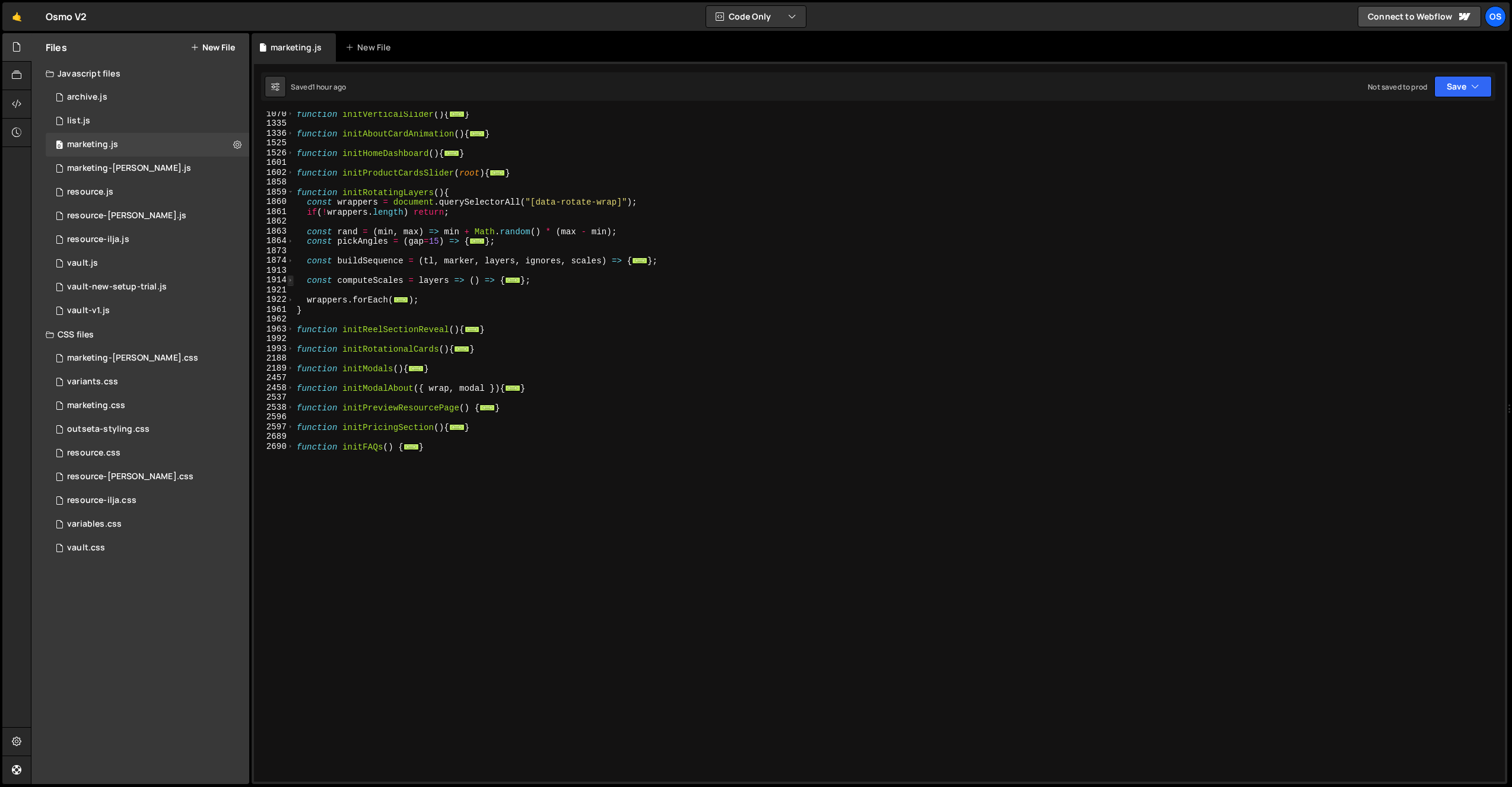
scroll to position [854, 0]
click at [292, 350] on span at bounding box center [290, 349] width 6 height 10
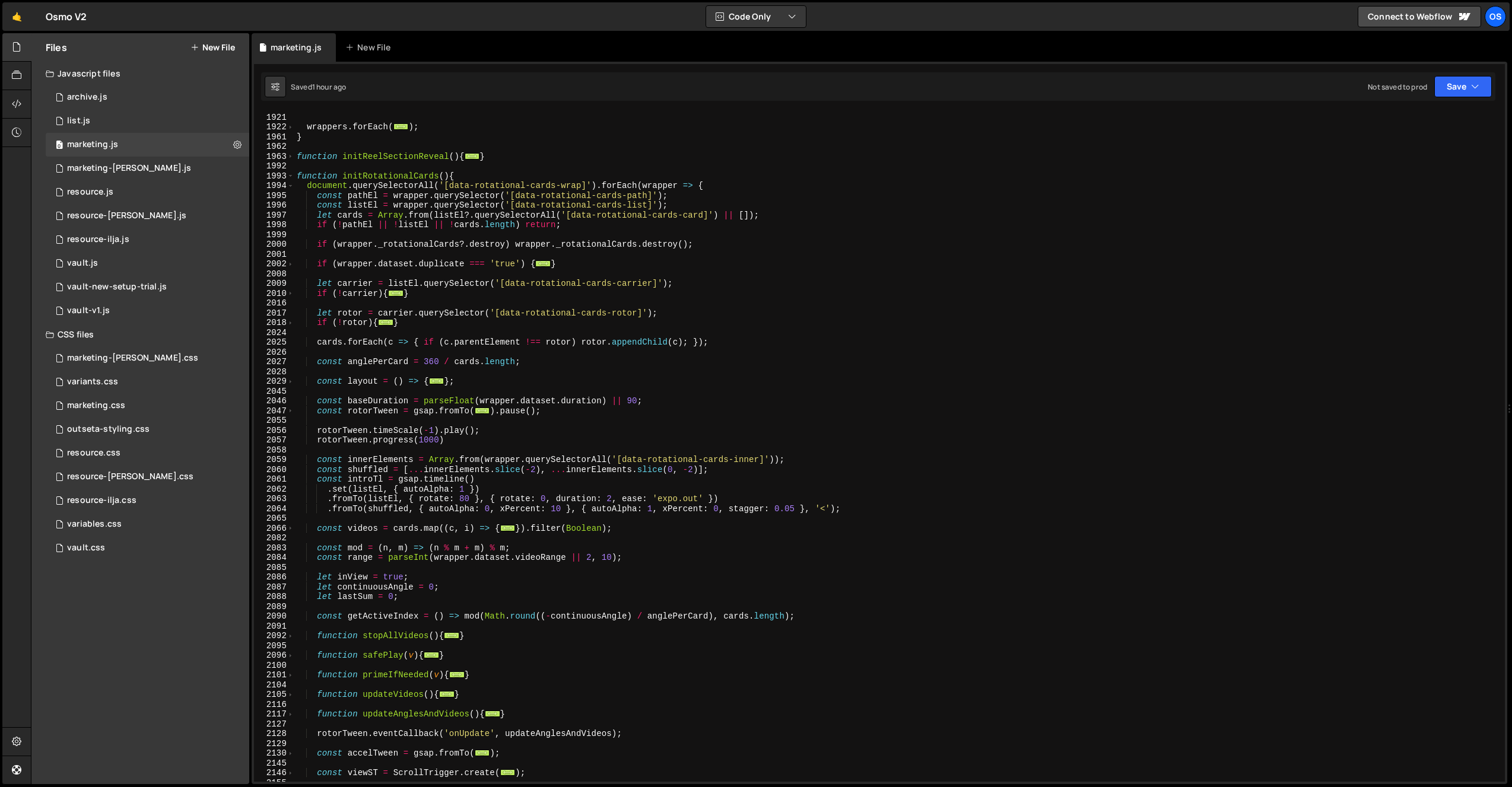
scroll to position [1017, 0]
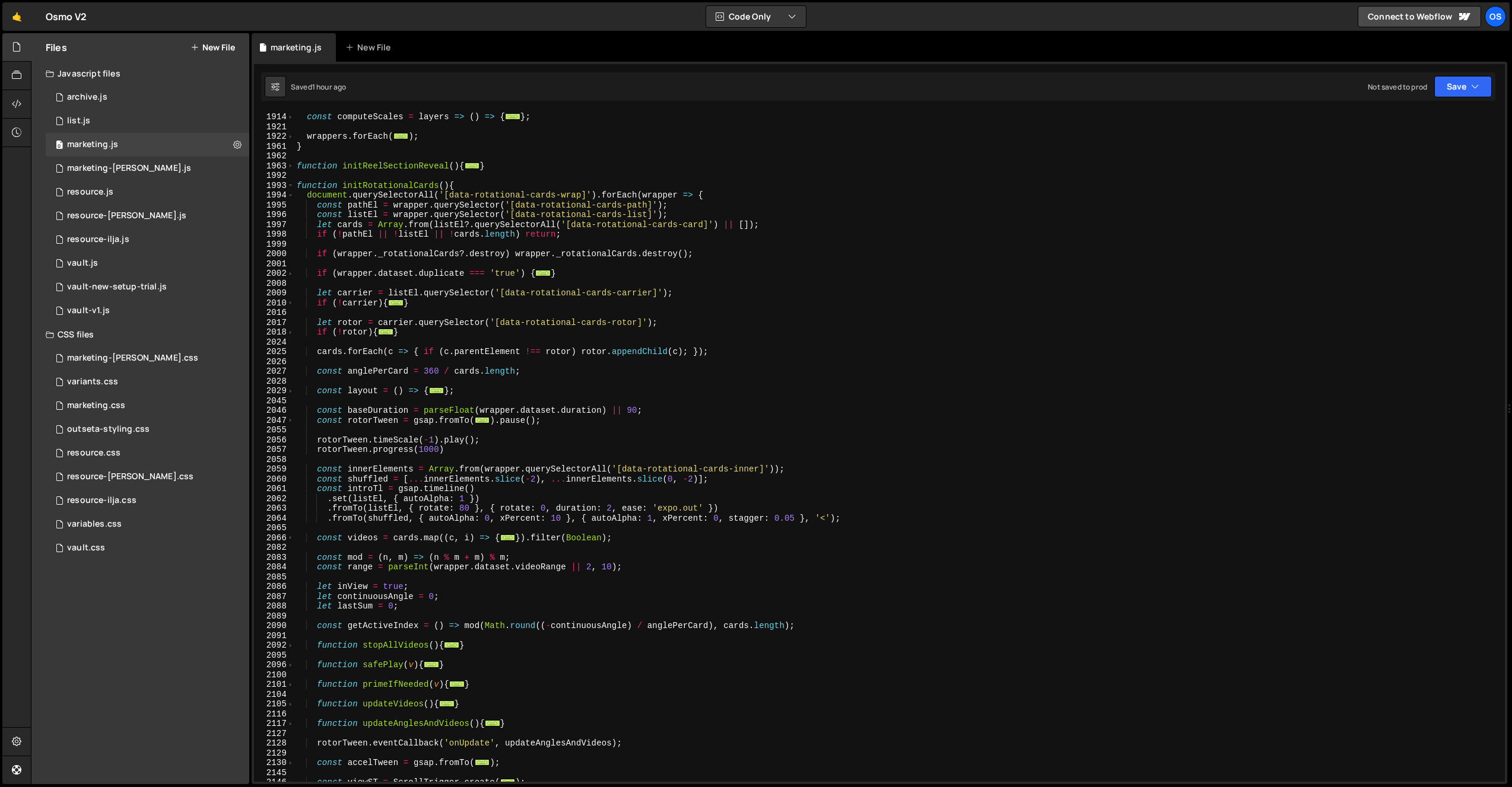
click at [330, 350] on div "const computeScales = layers => ( ) => { ... } ; wrappers . forEach ( ... ) ; }…" at bounding box center [897, 447] width 1206 height 690
click at [439, 351] on div "const computeScales = layers => ( ) => { ... } ; wrappers . forEach ( ... ) ; }…" at bounding box center [897, 447] width 1206 height 690
click at [527, 354] on div "const computeScales = layers => ( ) => { ... } ; wrappers . forEach ( ... ) ; }…" at bounding box center [897, 446] width 1206 height 670
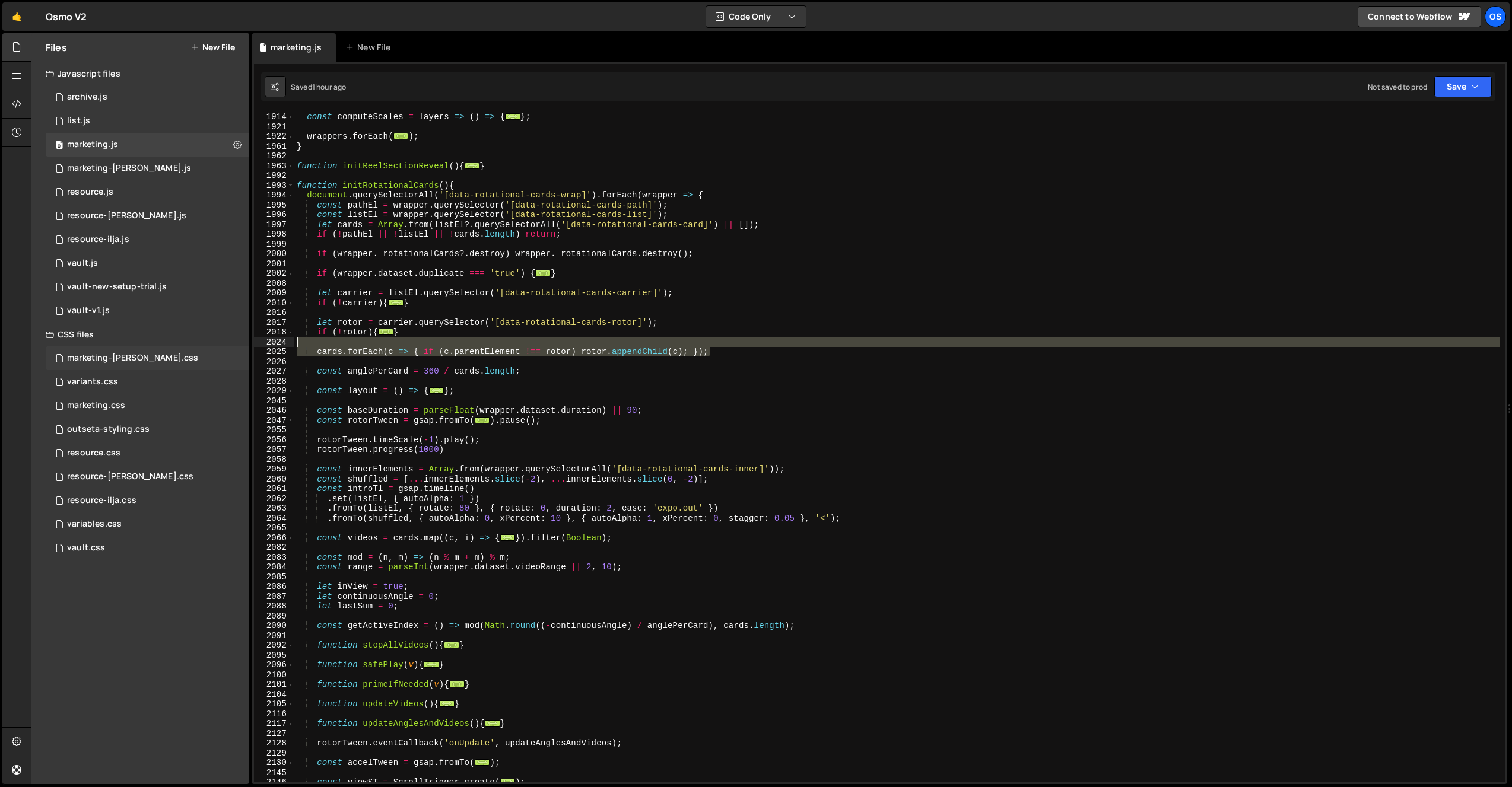
drag, startPoint x: 737, startPoint y: 353, endPoint x: 245, endPoint y: 346, distance: 492.0
click at [245, 346] on div "Files New File Javascript files 0 archive.js 0 0 list.js 0 0 marketing.js 0 0 0…" at bounding box center [771, 409] width 1481 height 752
click at [359, 391] on div "const computeScales = layers => ( ) => { ... } ; wrappers . forEach ( ... ) ; }…" at bounding box center [897, 447] width 1206 height 690
type textarea "const layout = () => {"
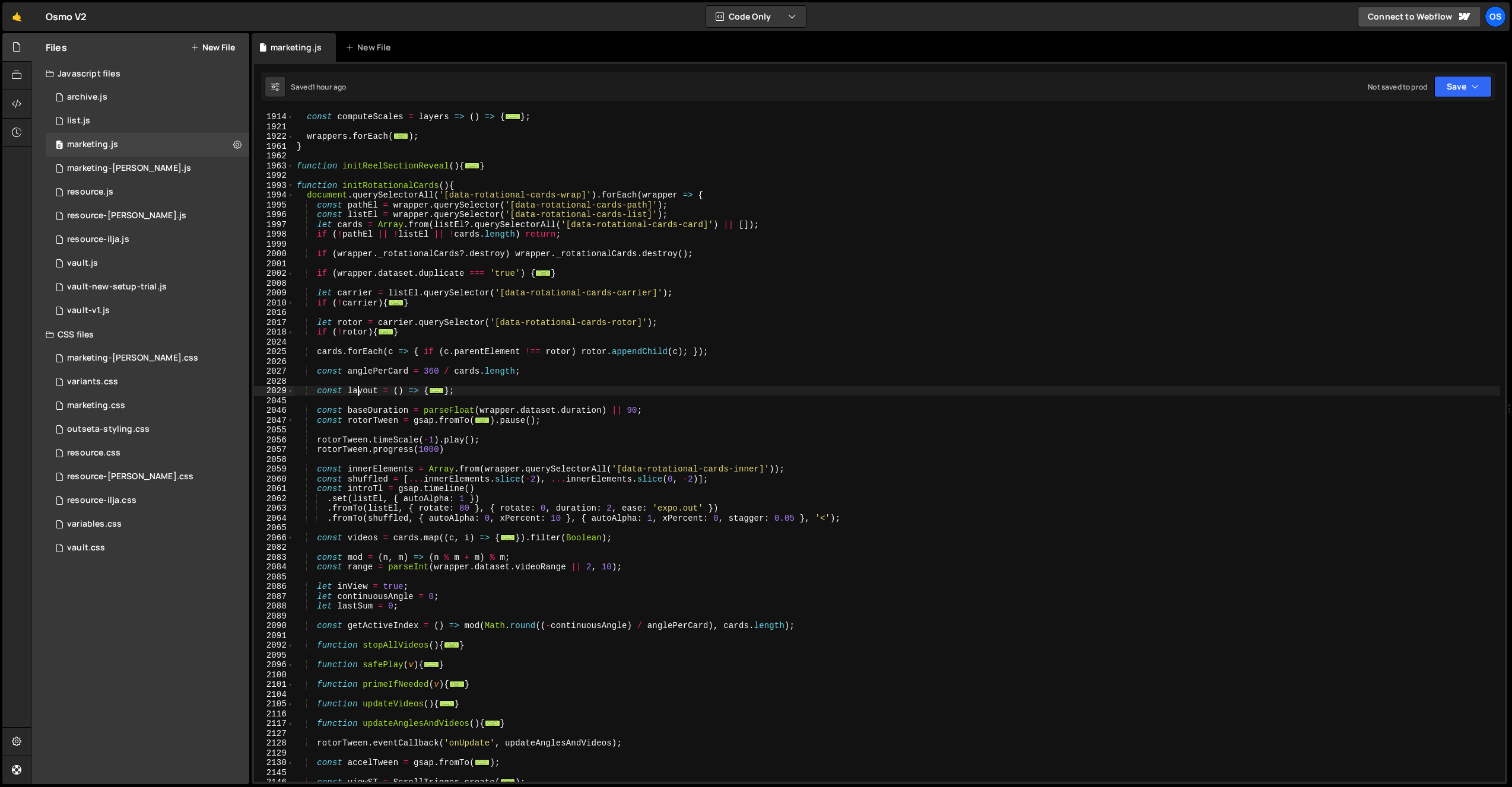
click at [359, 391] on div "const computeScales = layers => ( ) => { ... } ; wrappers . forEach ( ... ) ; }…" at bounding box center [897, 447] width 1206 height 690
click at [324, 360] on div "const computeScales = layers => ( ) => { ... } ; wrappers . forEach ( ... ) ; }…" at bounding box center [897, 447] width 1206 height 690
click at [292, 391] on span at bounding box center [290, 390] width 6 height 10
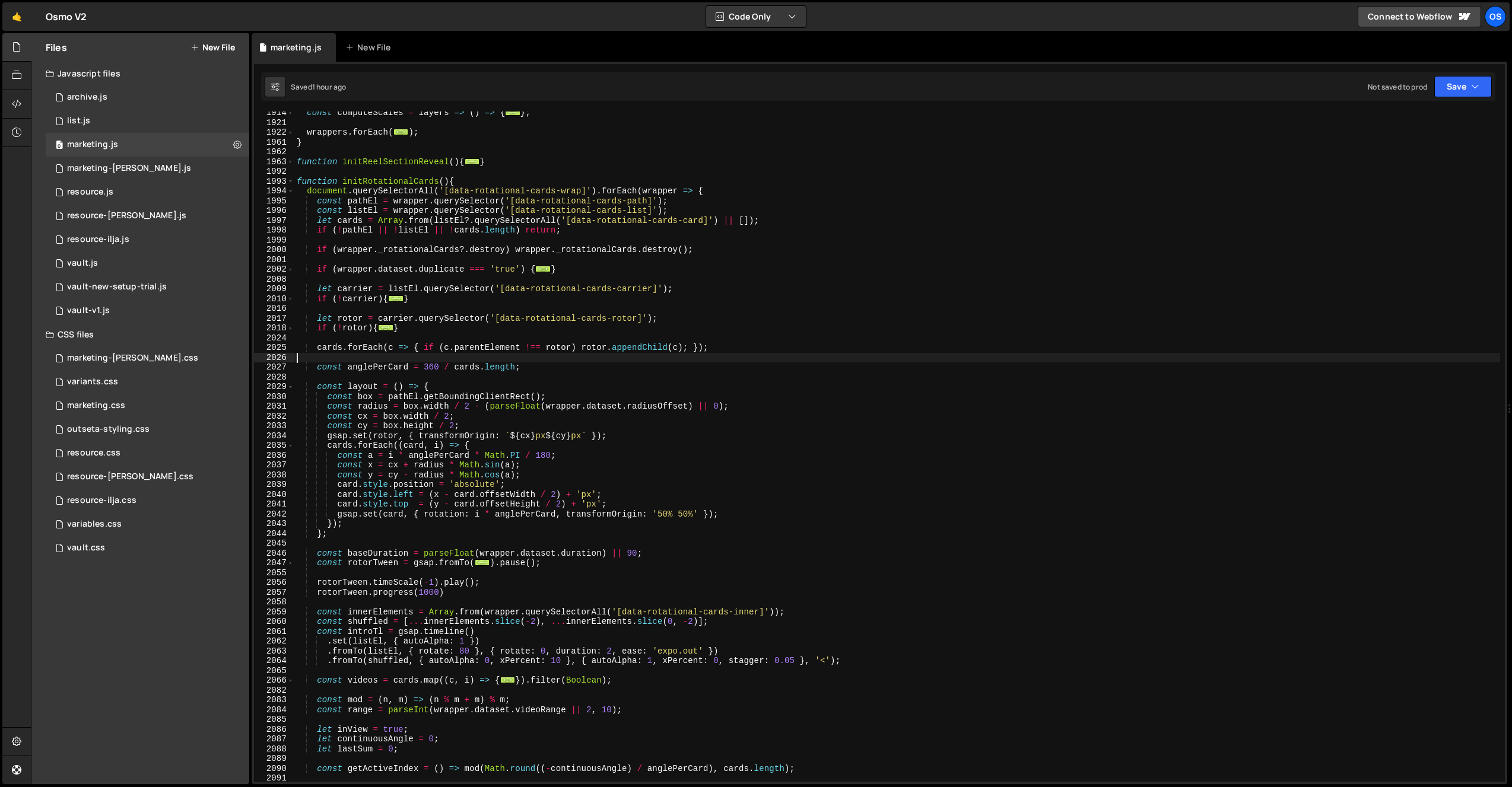
scroll to position [1022, 0]
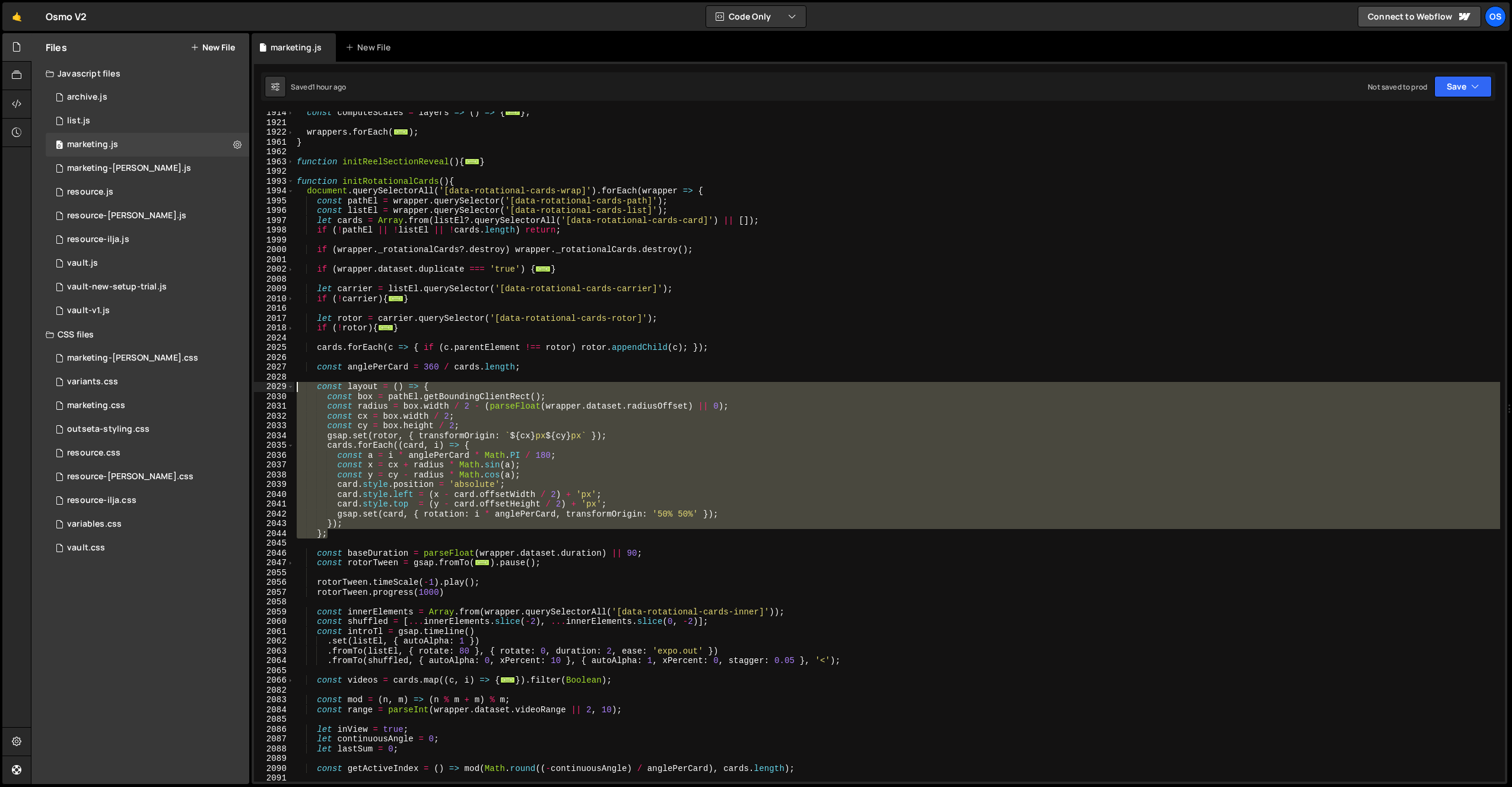
drag, startPoint x: 299, startPoint y: 482, endPoint x: 261, endPoint y: 386, distance: 103.2
click at [261, 386] on div "1914 1921 1922 1961 1962 1963 1992 1993 1994 1995 1996 1997 1998 1999 2000 2001…" at bounding box center [879, 446] width 1251 height 670
type textarea "const layout = () => { const box = pathEl.getBoundingClientRect();"
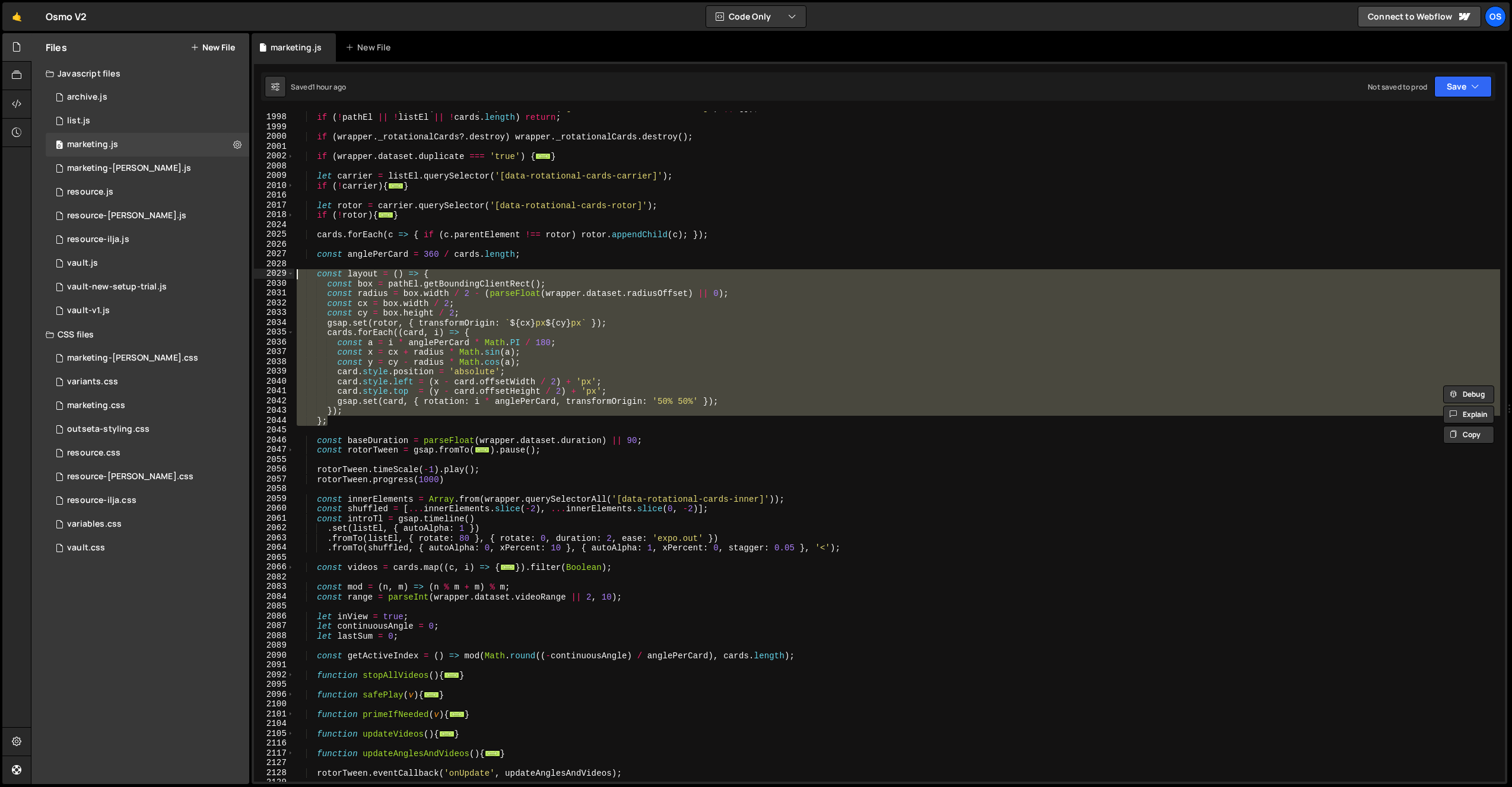
scroll to position [1143, 0]
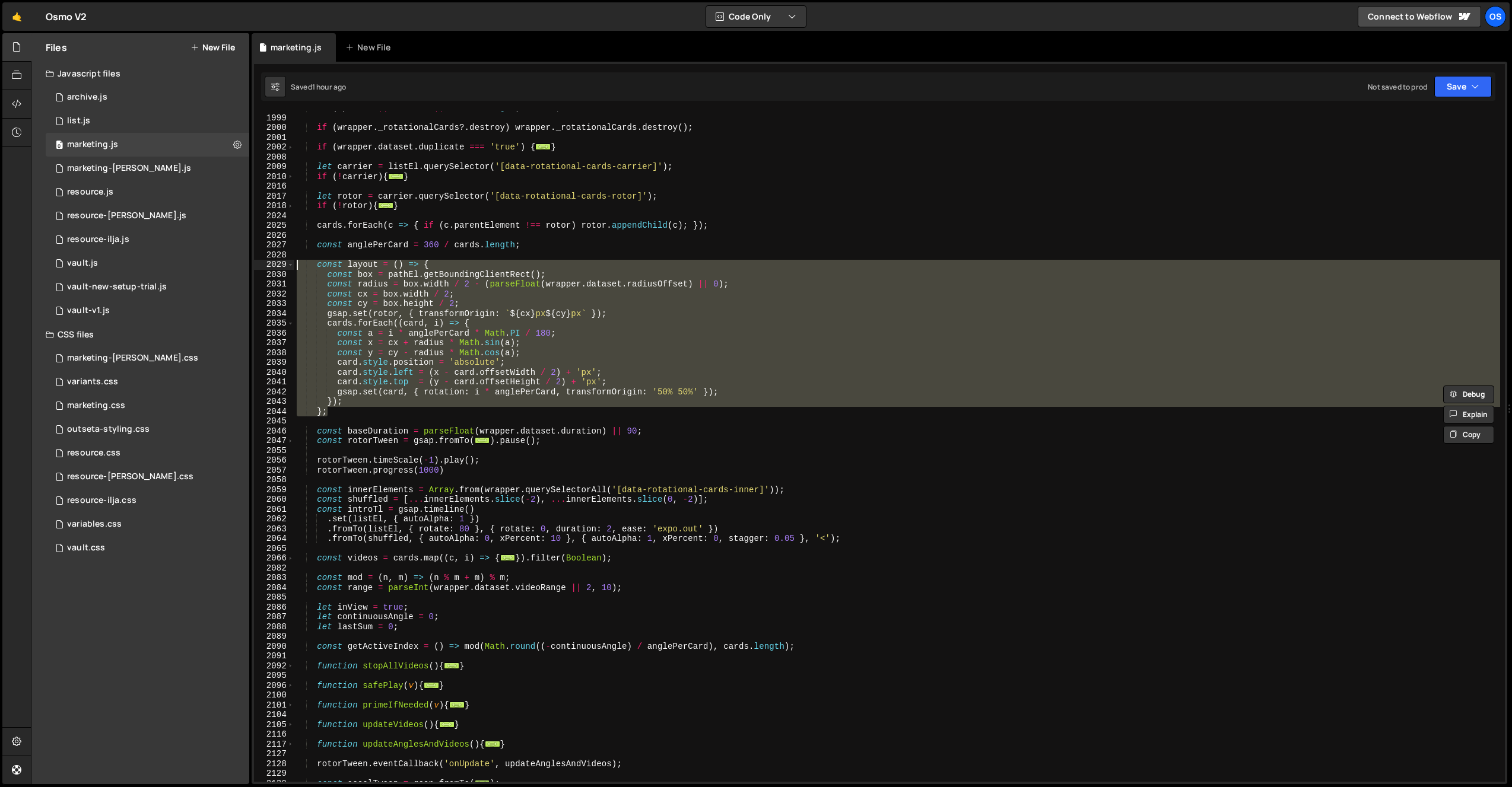
click at [346, 451] on div "if ( ! pathEl || ! listEl || ! cards . length ) return ; if ( wrapper . _rotati…" at bounding box center [897, 448] width 1206 height 690
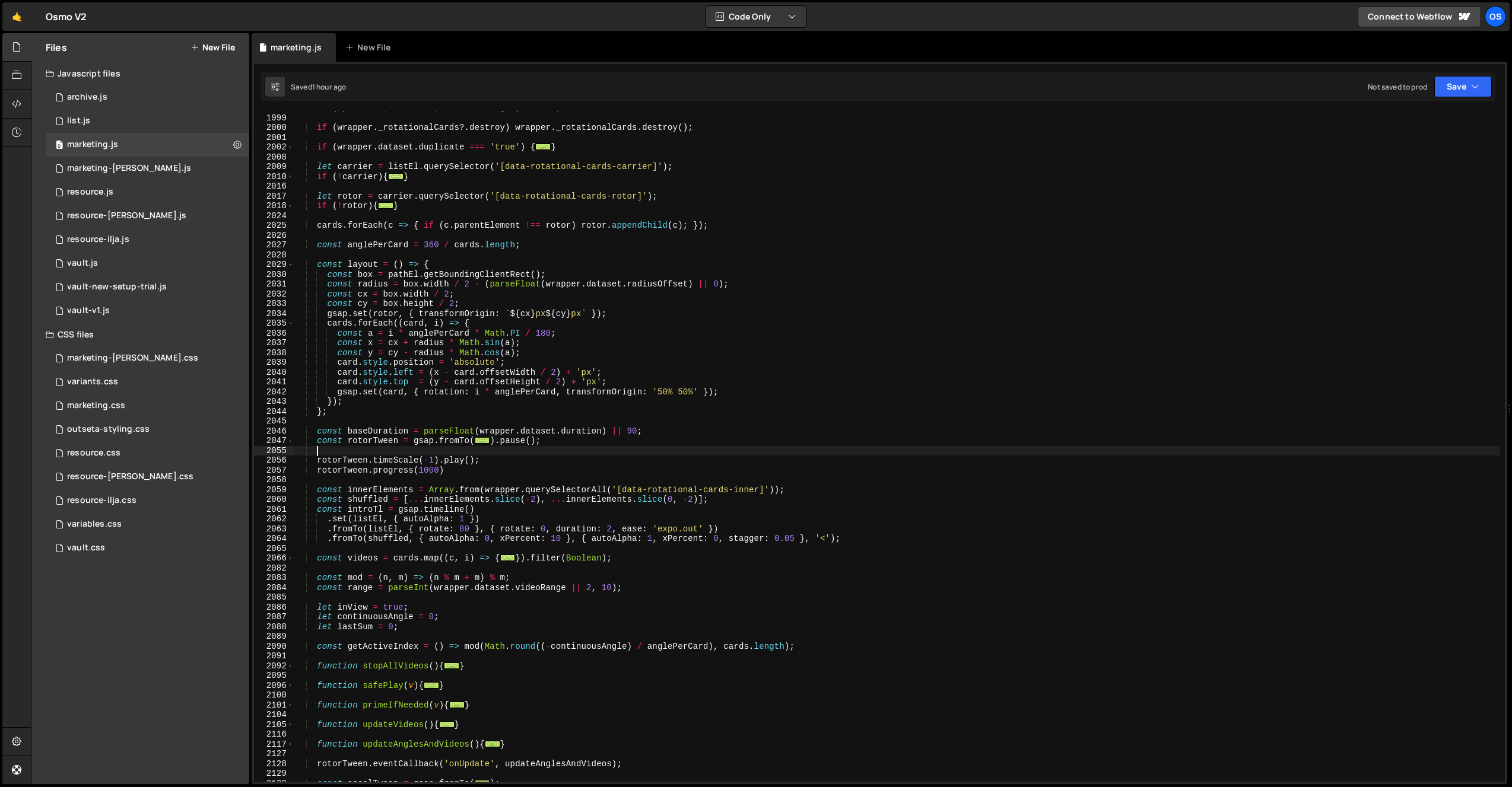
scroll to position [1139, 0]
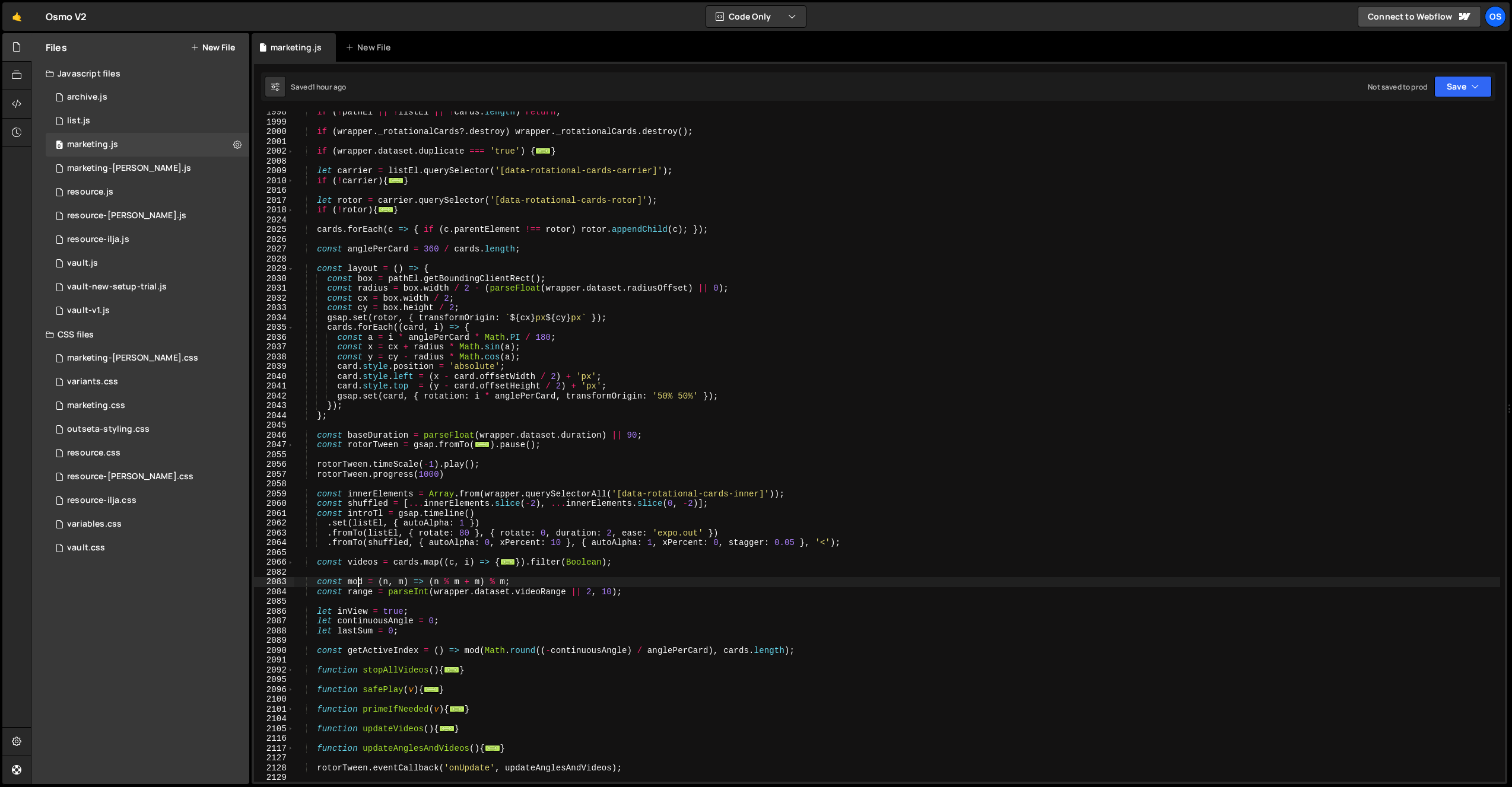
click at [356, 580] on div "if ( ! pathEl || ! listEl || ! cards . length ) return ; if ( wrapper . _rotati…" at bounding box center [897, 453] width 1206 height 690
type textarea "const mod = (n, m) => (n % m + m) % m;"
click at [356, 580] on div "if ( ! pathEl || ! listEl || ! cards . length ) return ; if ( wrapper . _rotati…" at bounding box center [897, 453] width 1206 height 690
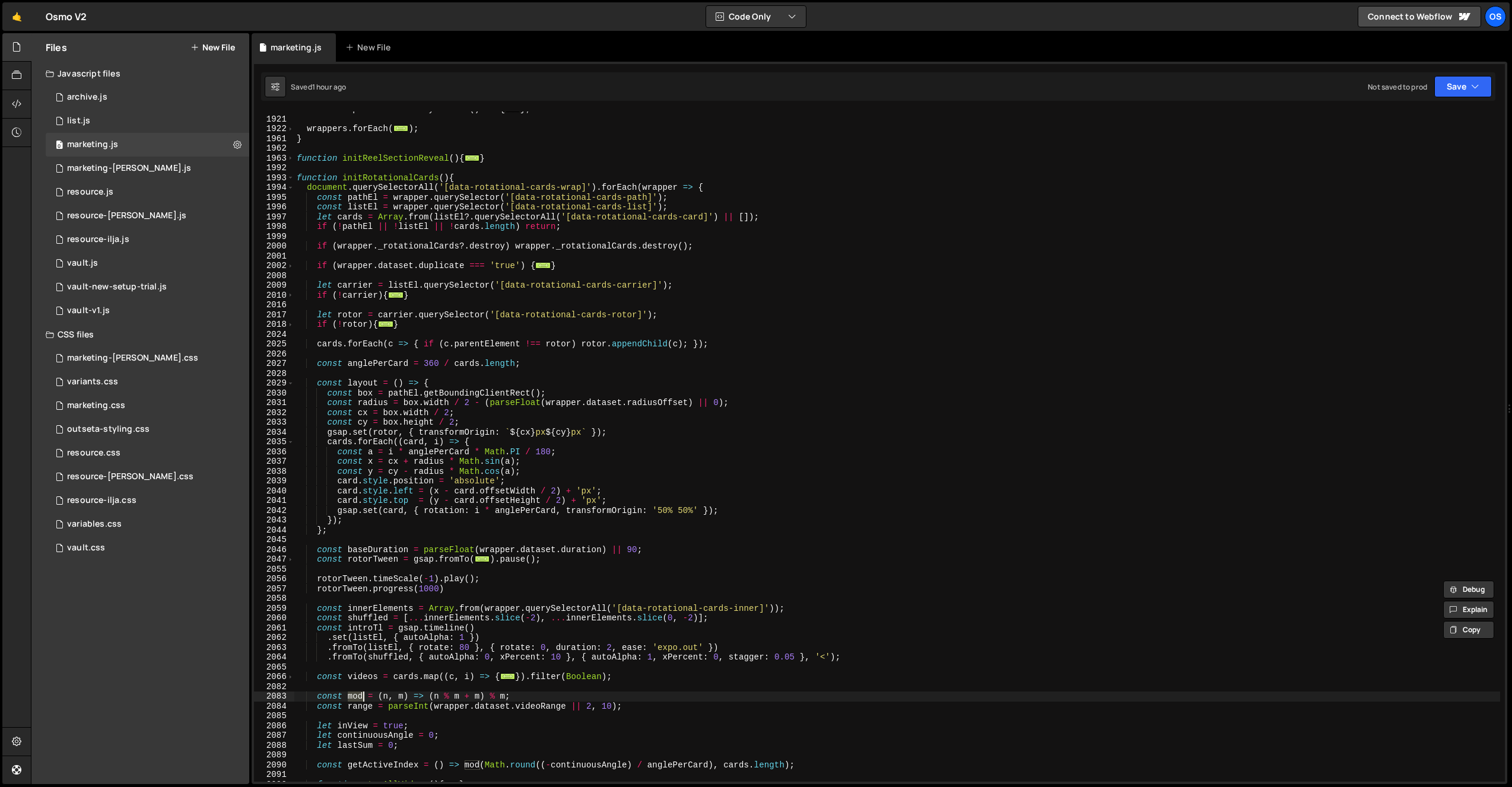
scroll to position [1025, 0]
